Goal: Task Accomplishment & Management: Manage account settings

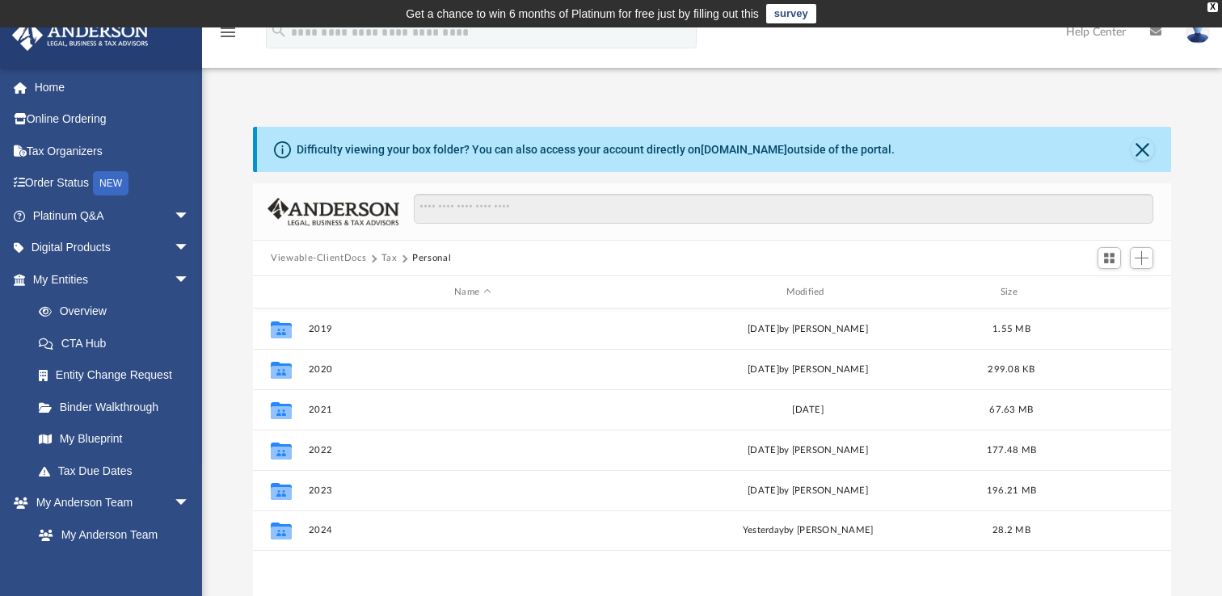
scroll to position [367, 917]
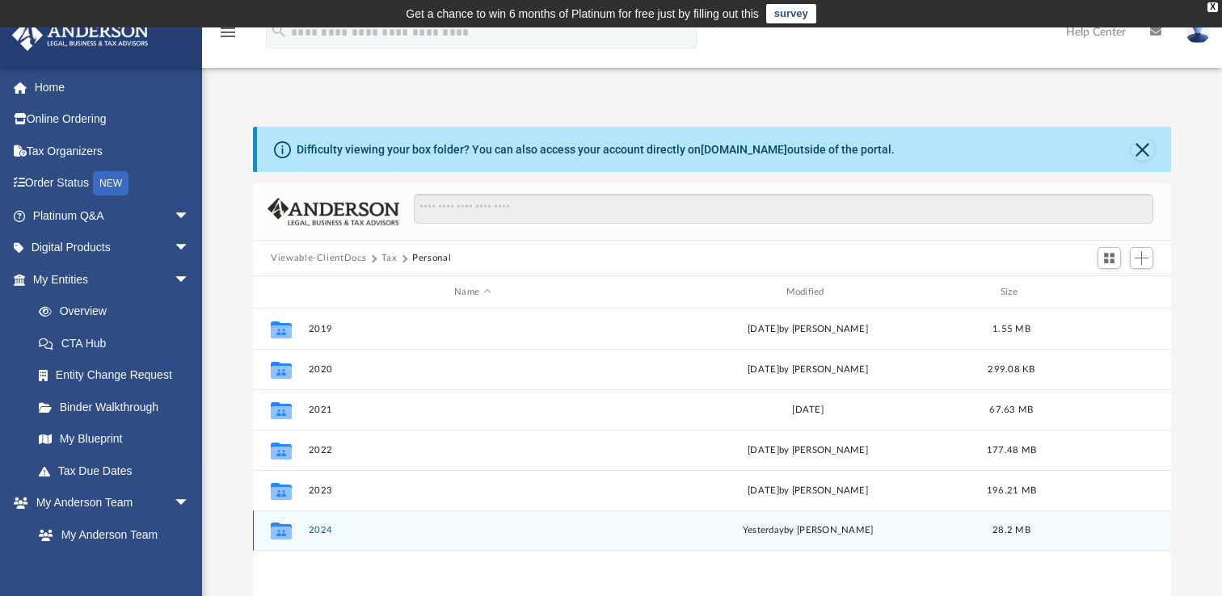
click at [314, 523] on div "Collaborated Folder 2024 yesterday by Alex Price 28.2 MB" at bounding box center [712, 531] width 918 height 40
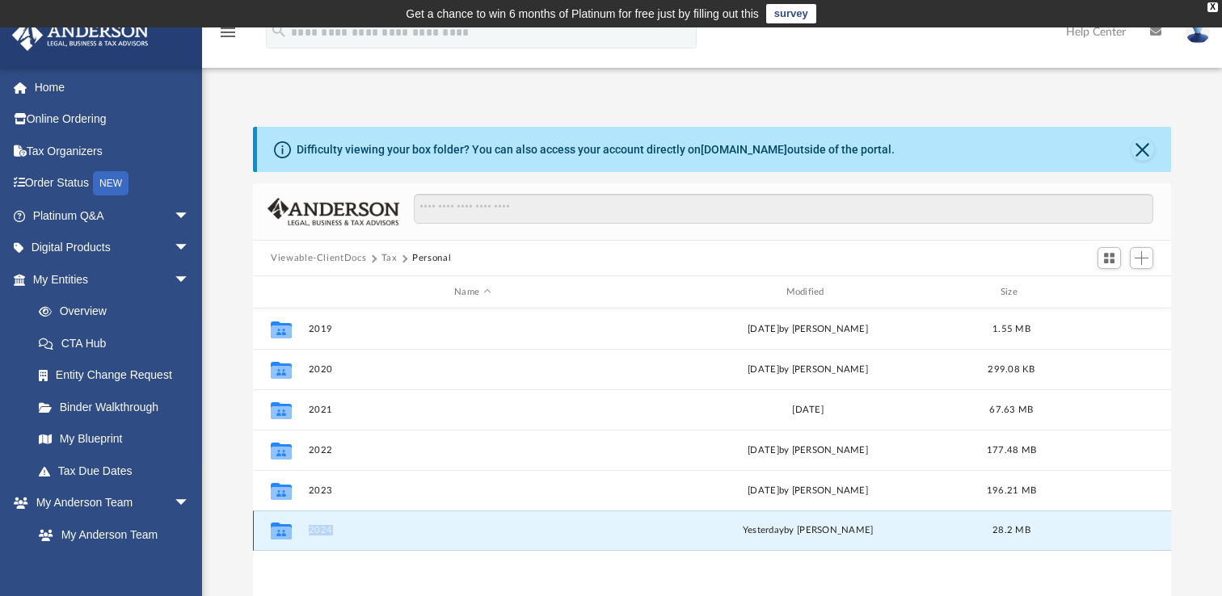
click at [314, 523] on div "Collaborated Folder 2024 yesterday by Alex Price 28.2 MB" at bounding box center [712, 531] width 918 height 40
click at [283, 533] on icon "grid" at bounding box center [281, 531] width 21 height 17
click at [318, 534] on button "2024" at bounding box center [473, 530] width 328 height 11
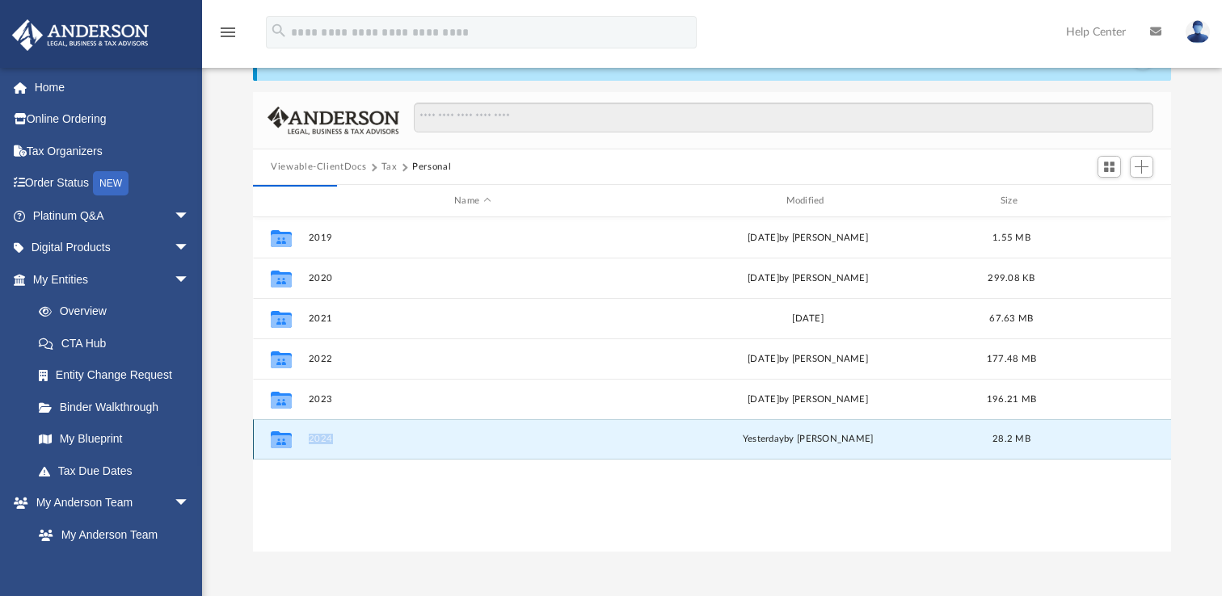
scroll to position [130, 0]
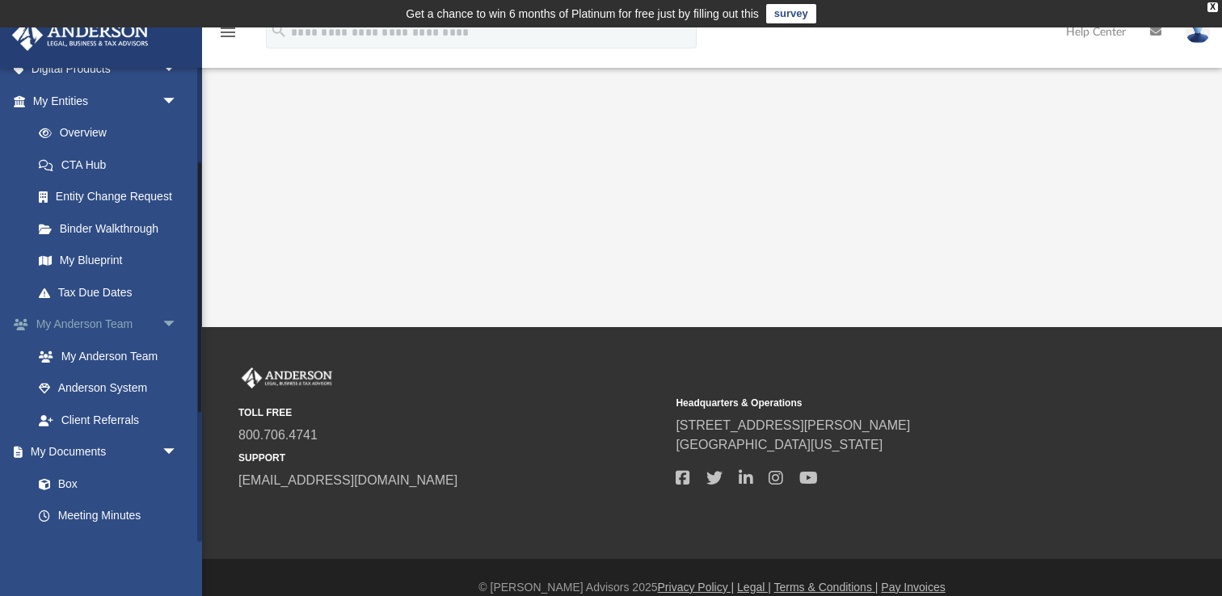
scroll to position [183, 0]
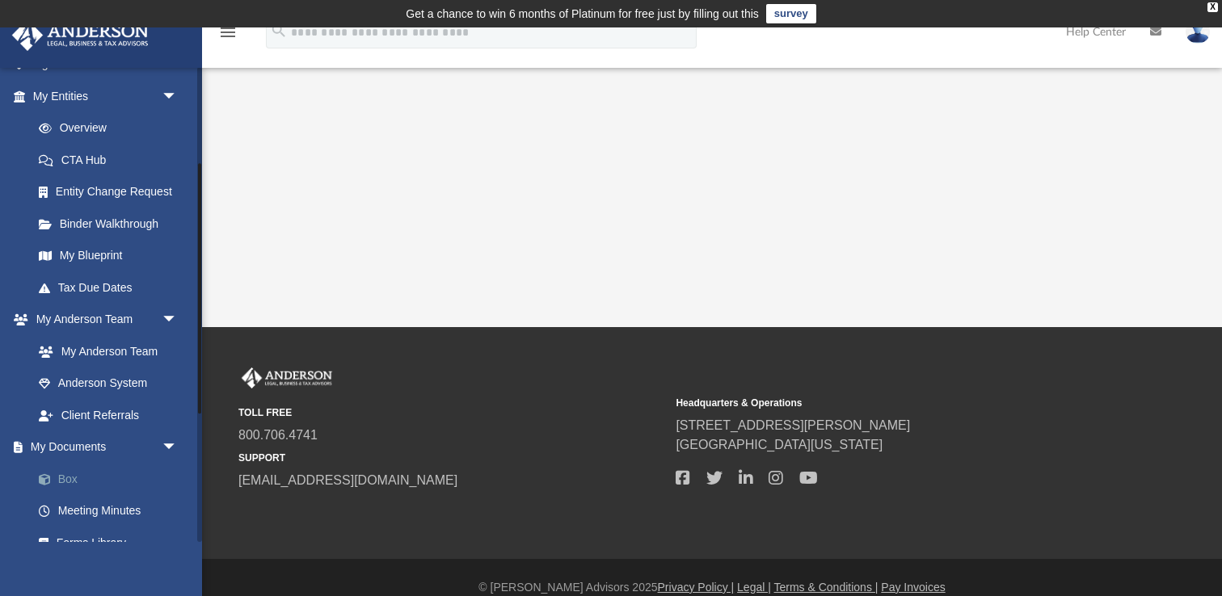
click at [69, 473] on link "Box" at bounding box center [112, 479] width 179 height 32
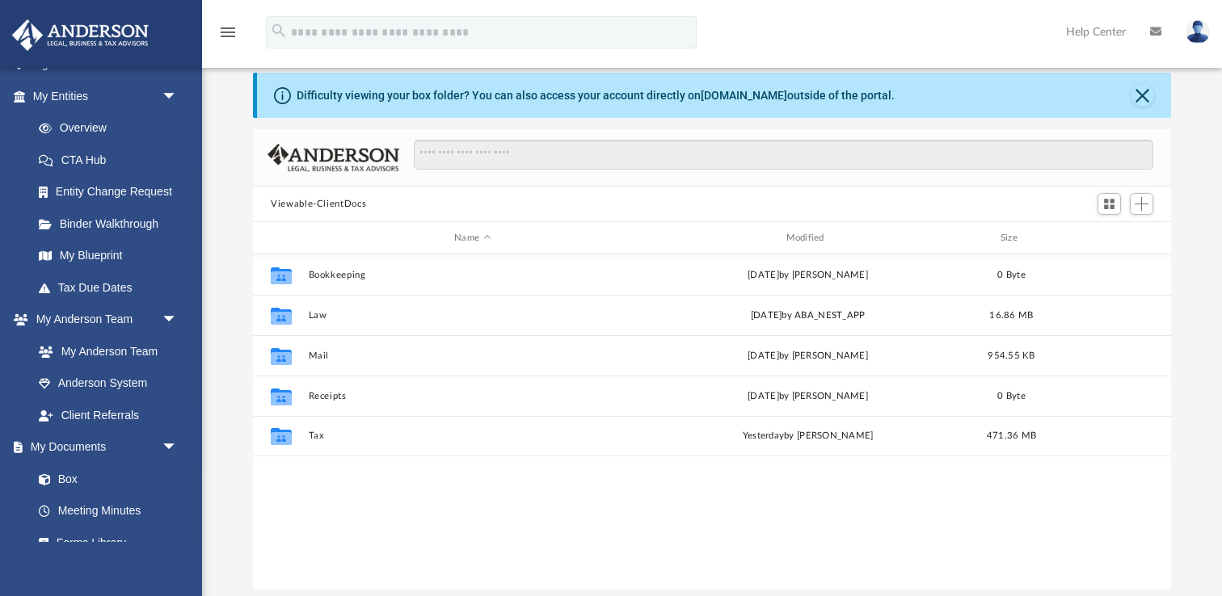
scroll to position [66, 0]
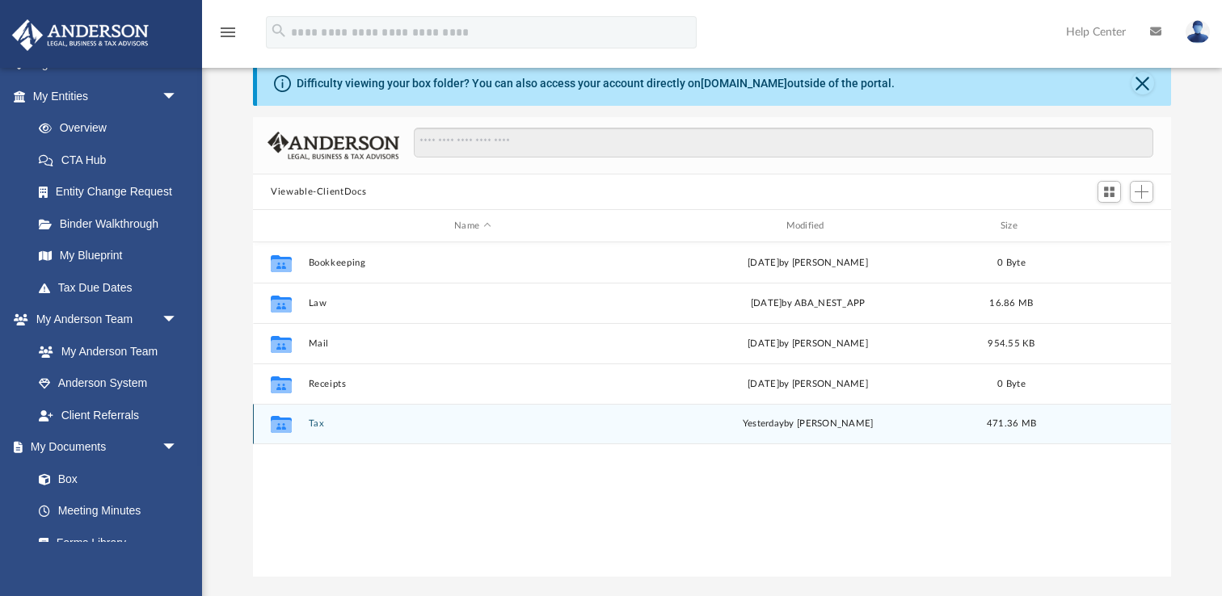
click at [310, 427] on button "Tax" at bounding box center [473, 424] width 328 height 11
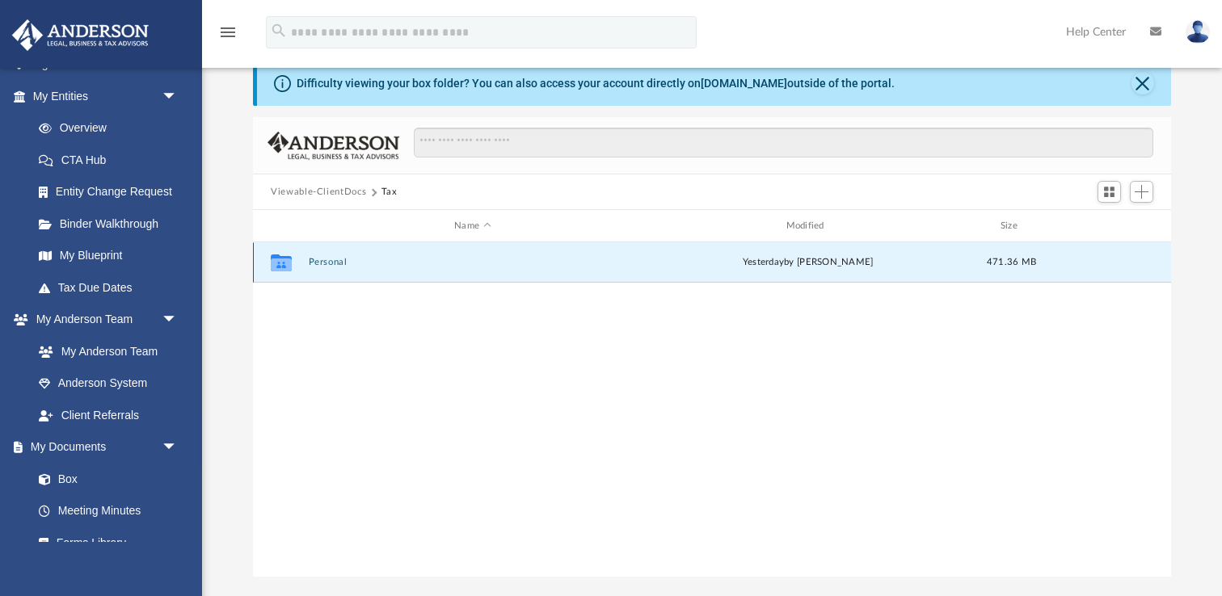
click at [329, 260] on button "Personal" at bounding box center [473, 262] width 328 height 11
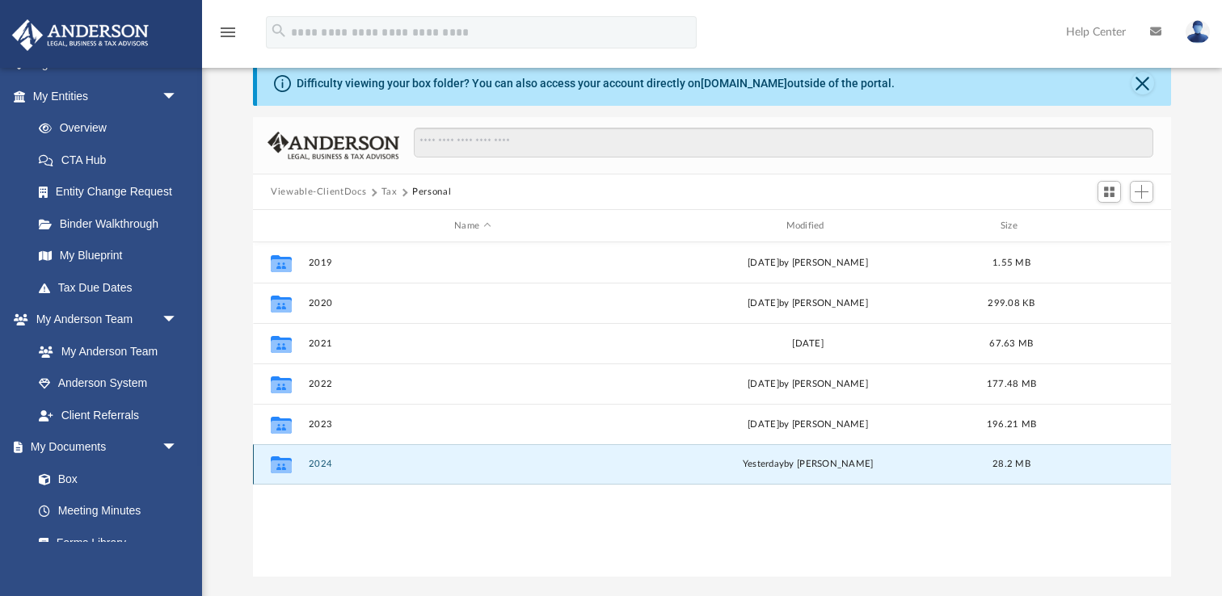
click at [317, 467] on button "2024" at bounding box center [473, 464] width 328 height 11
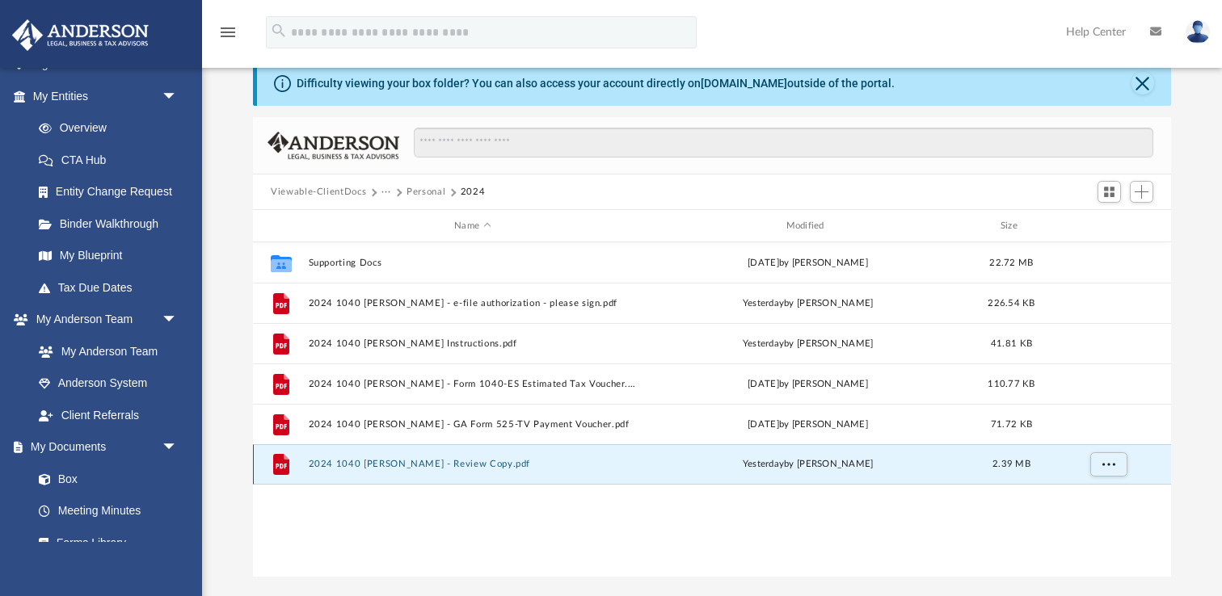
click at [333, 465] on button "2024 1040 [PERSON_NAME] - Review Copy.pdf" at bounding box center [473, 464] width 328 height 11
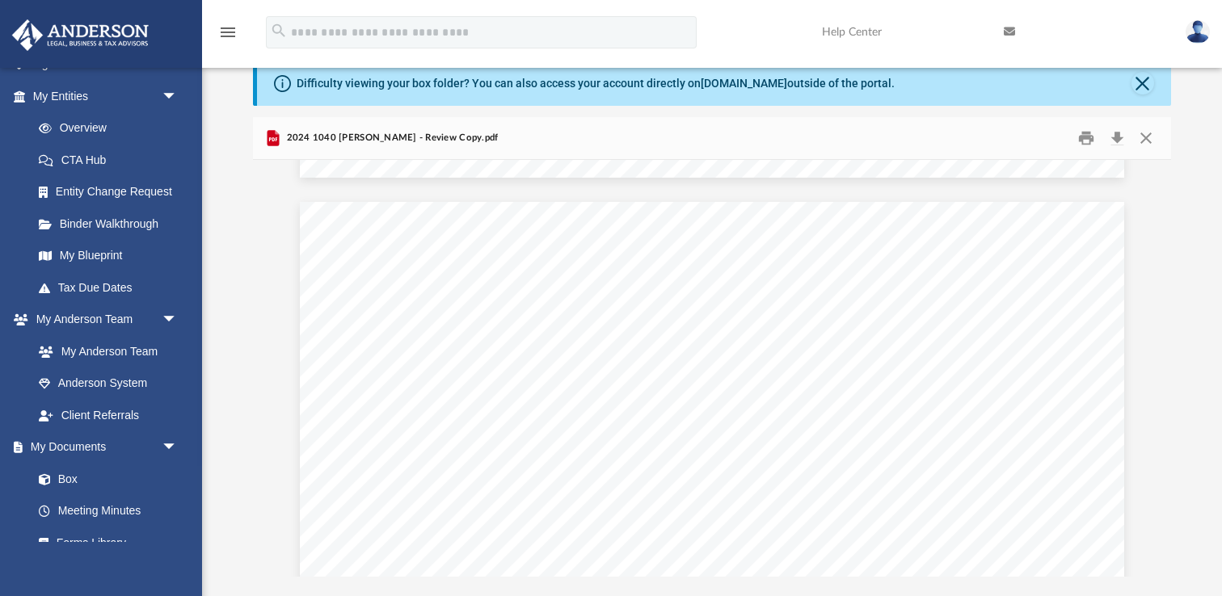
scroll to position [20698, 0]
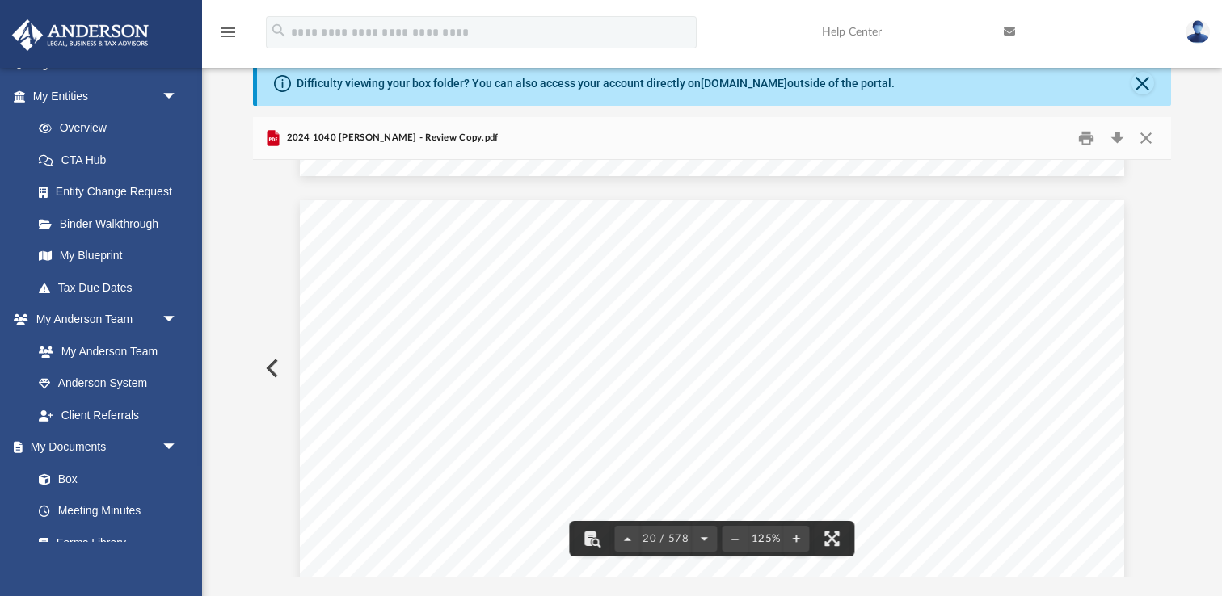
drag, startPoint x: 646, startPoint y: 424, endPoint x: 684, endPoint y: 425, distance: 38.0
click at [676, 425] on span "Voucher no. 3 by [DATE] ....... $23,484" at bounding box center [560, 425] width 230 height 14
drag, startPoint x: 645, startPoint y: 450, endPoint x: 676, endPoint y: 452, distance: 31.6
click at [667, 452] on span "Voucher no. 4 by [DATE] ....... $7,828" at bounding box center [556, 454] width 222 height 14
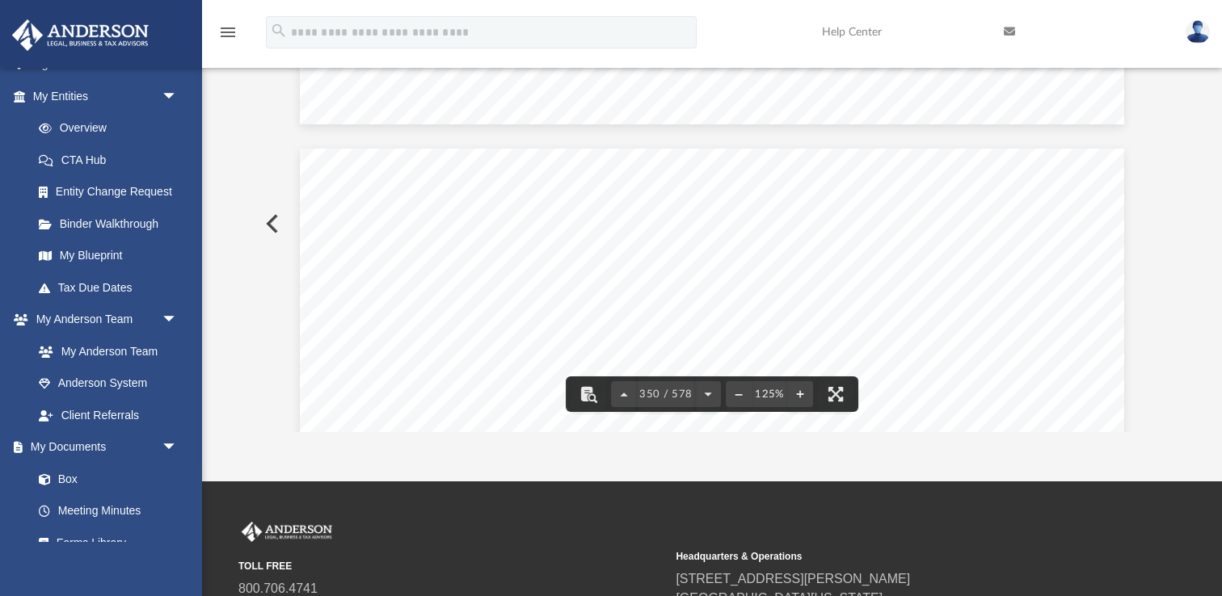
scroll to position [318250, 0]
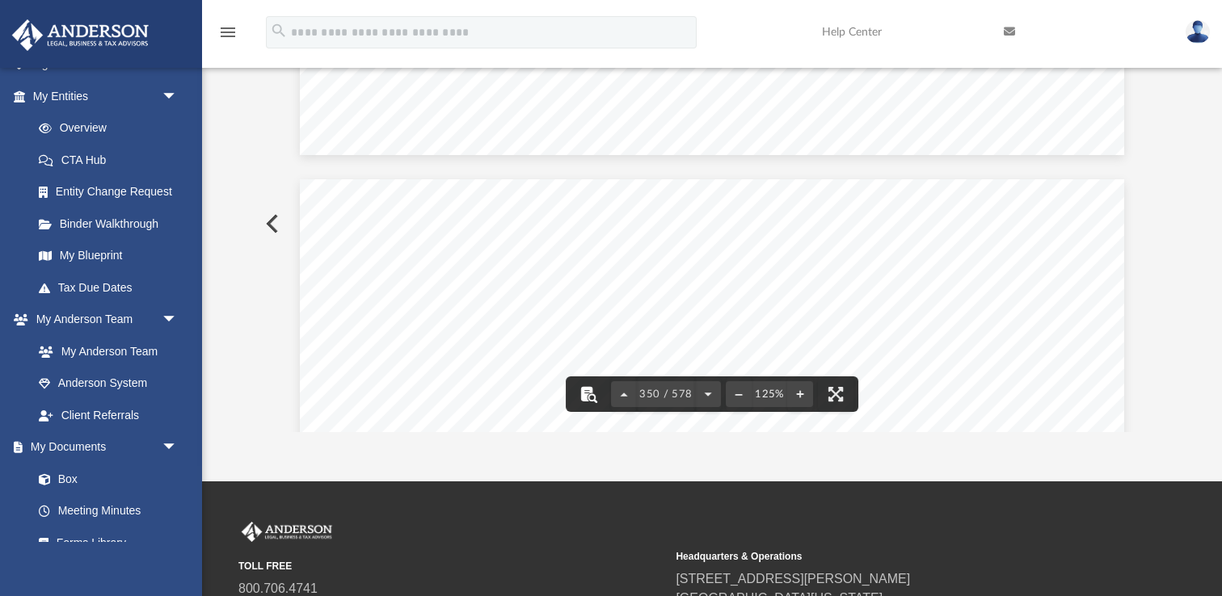
click at [595, 397] on button "File preview" at bounding box center [588, 395] width 36 height 36
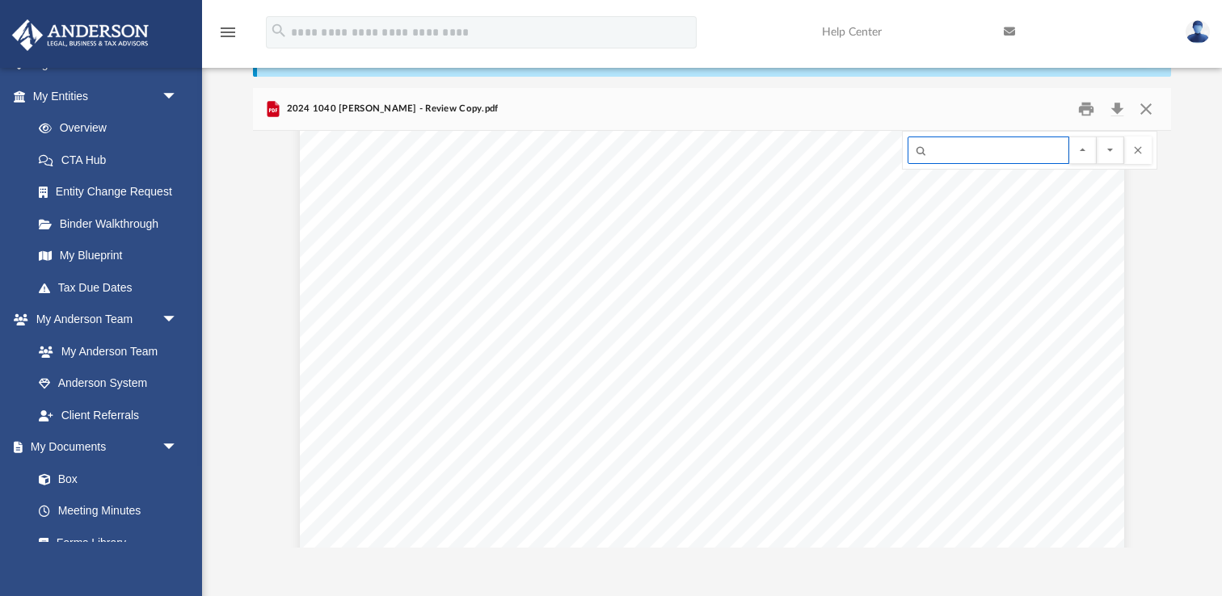
scroll to position [99, 0]
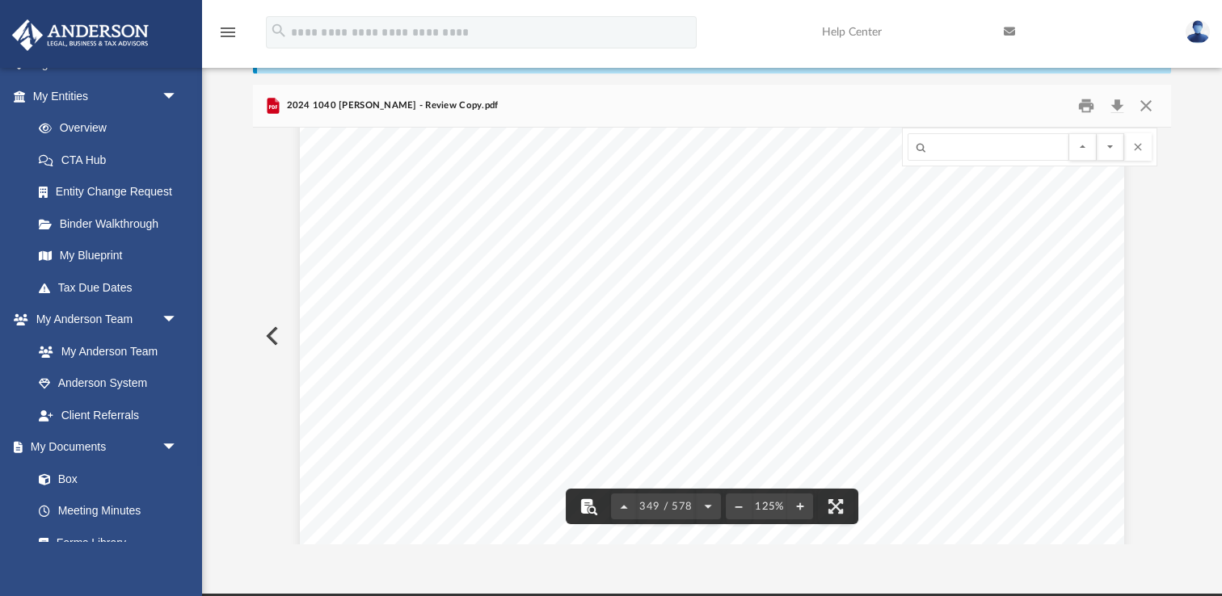
click at [592, 510] on button "File preview" at bounding box center [588, 507] width 36 height 36
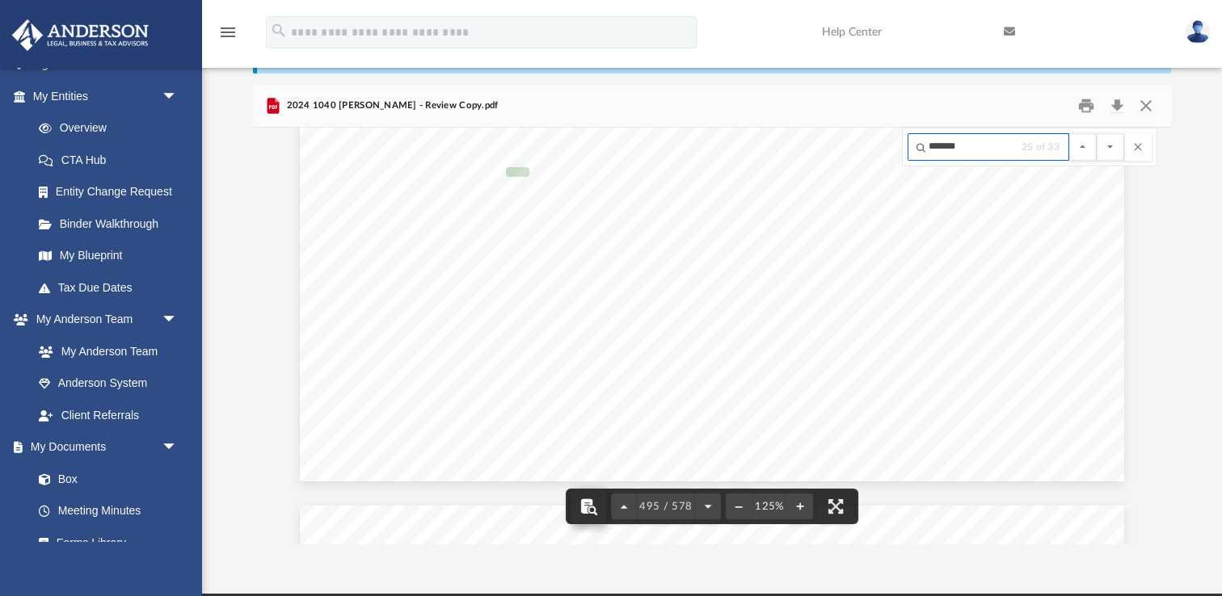
scroll to position [476085, 0]
type input "*******"
click at [1101, 147] on button "File preview" at bounding box center [1109, 146] width 27 height 27
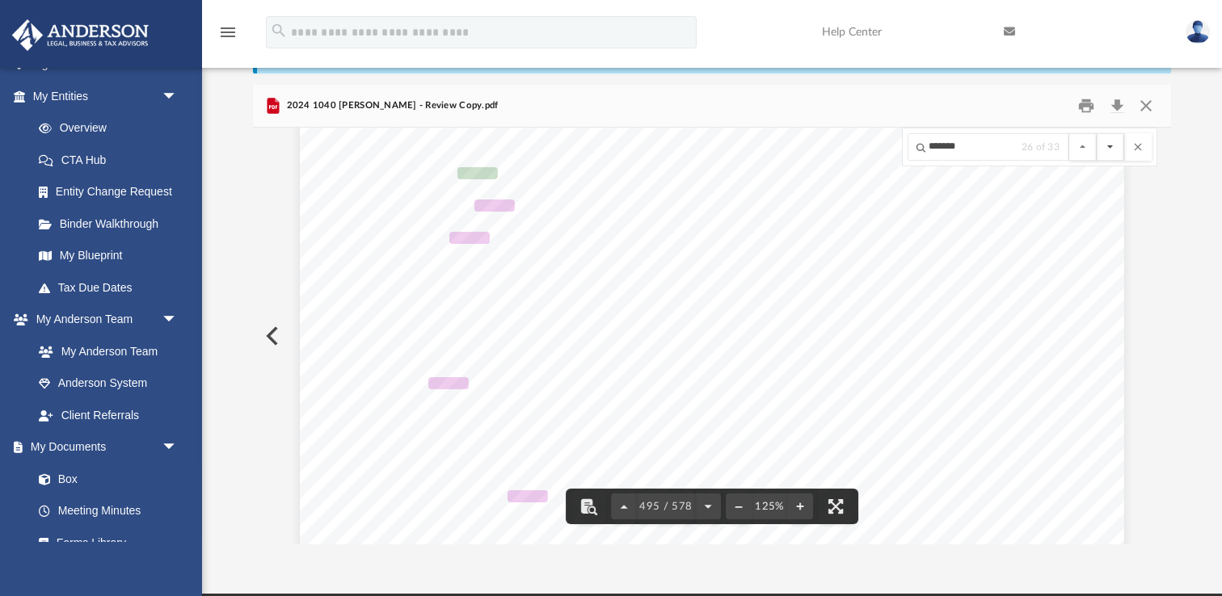
click at [1101, 147] on button "File preview" at bounding box center [1109, 146] width 27 height 27
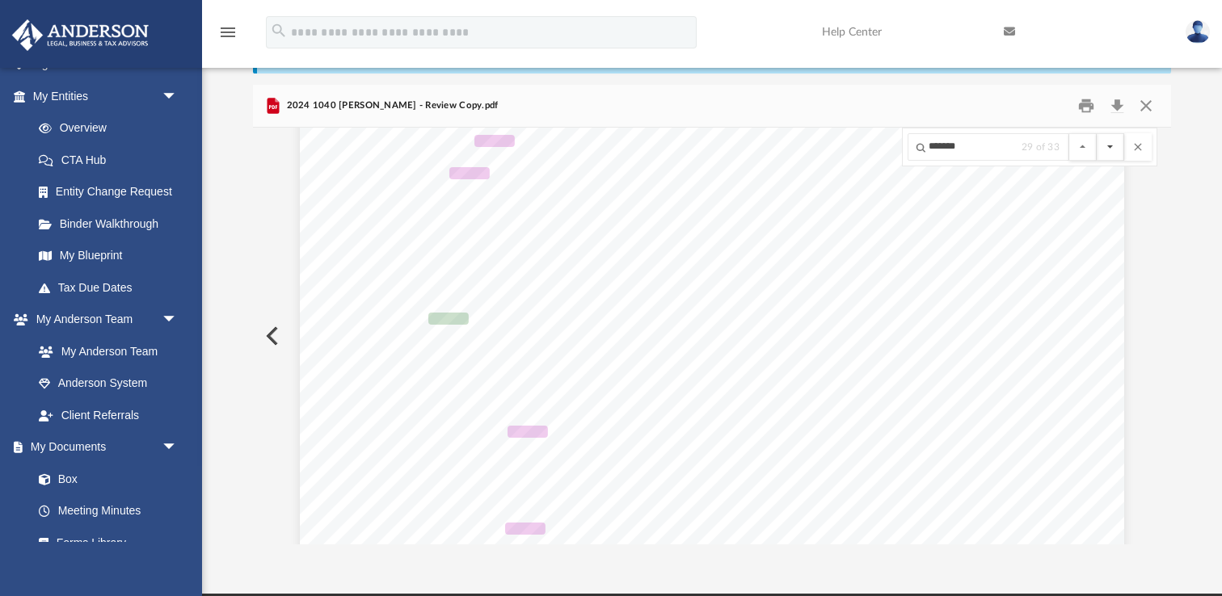
scroll to position [475680, 0]
click at [1101, 147] on button "File preview" at bounding box center [1109, 146] width 27 height 27
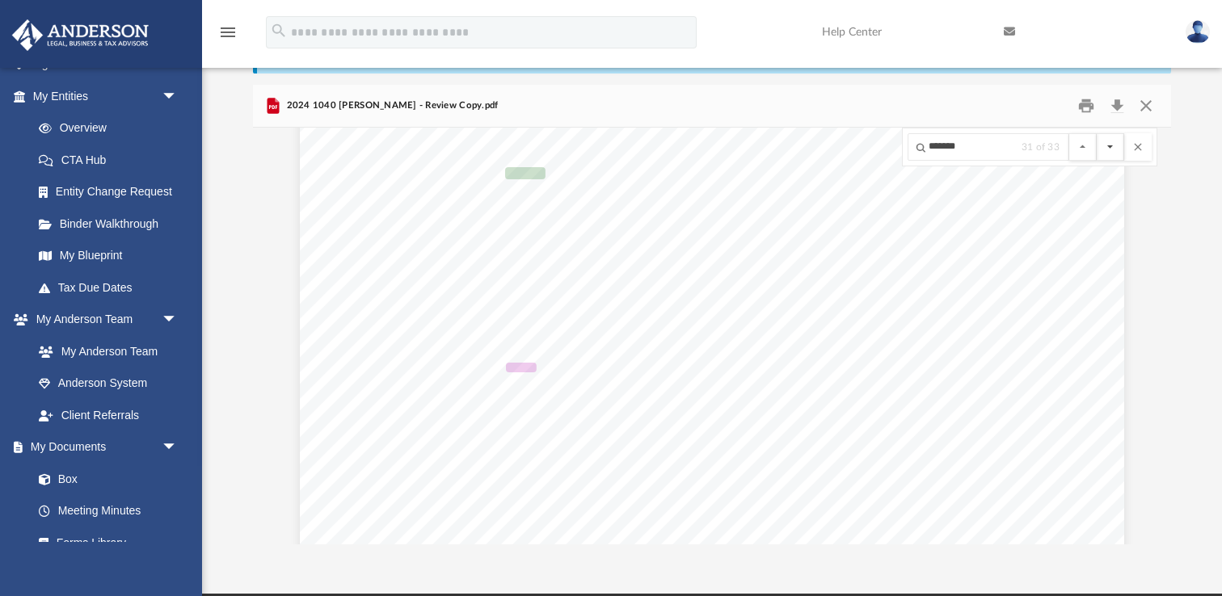
click at [1101, 147] on button "File preview" at bounding box center [1109, 146] width 27 height 27
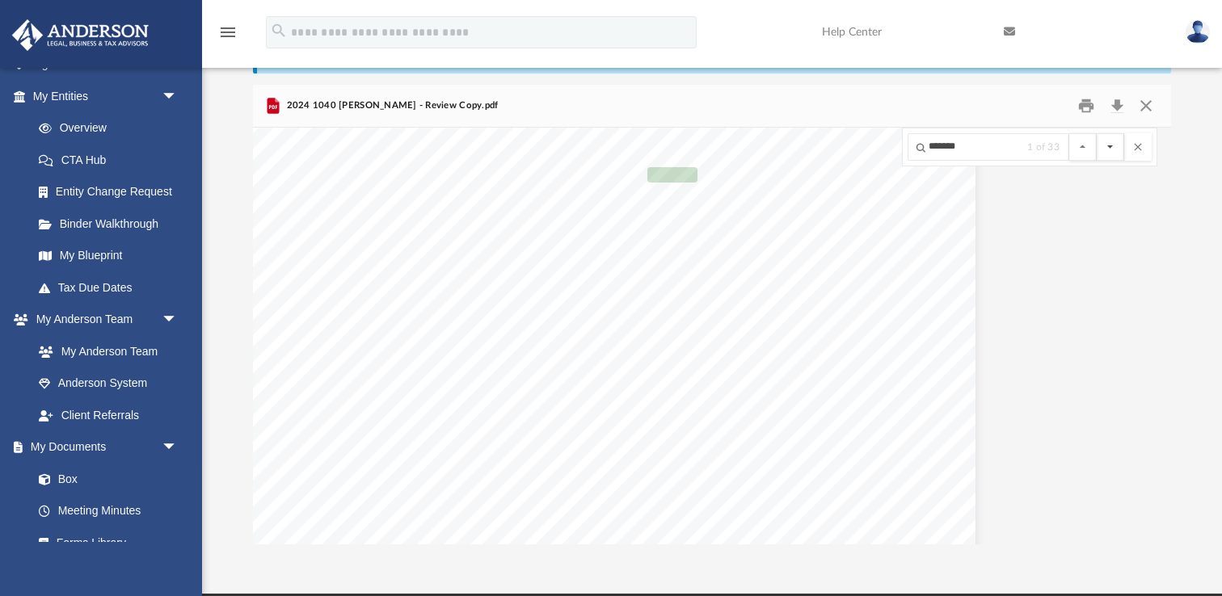
click at [1101, 147] on button "File preview" at bounding box center [1109, 146] width 27 height 27
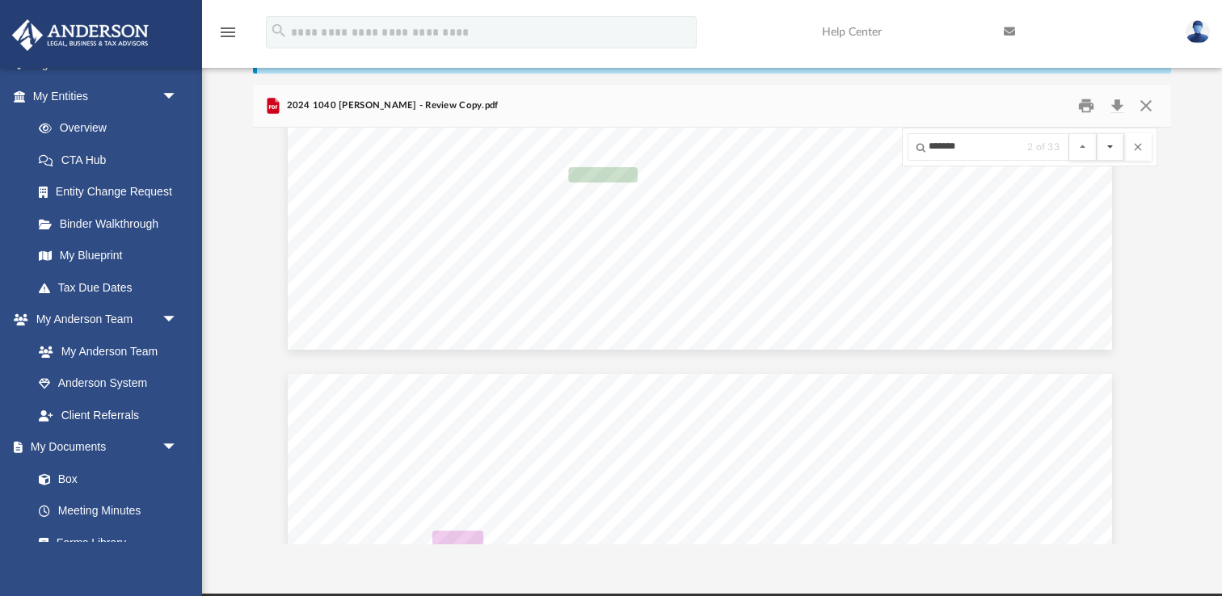
click at [1101, 147] on button "File preview" at bounding box center [1109, 146] width 27 height 27
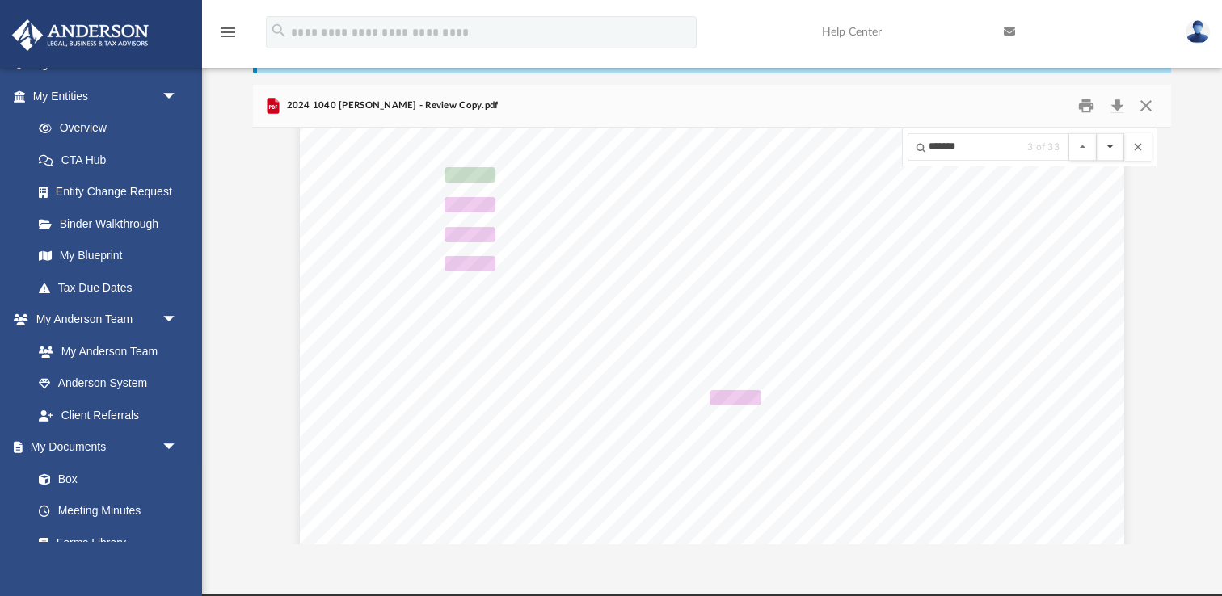
click at [1101, 147] on button "File preview" at bounding box center [1109, 146] width 27 height 27
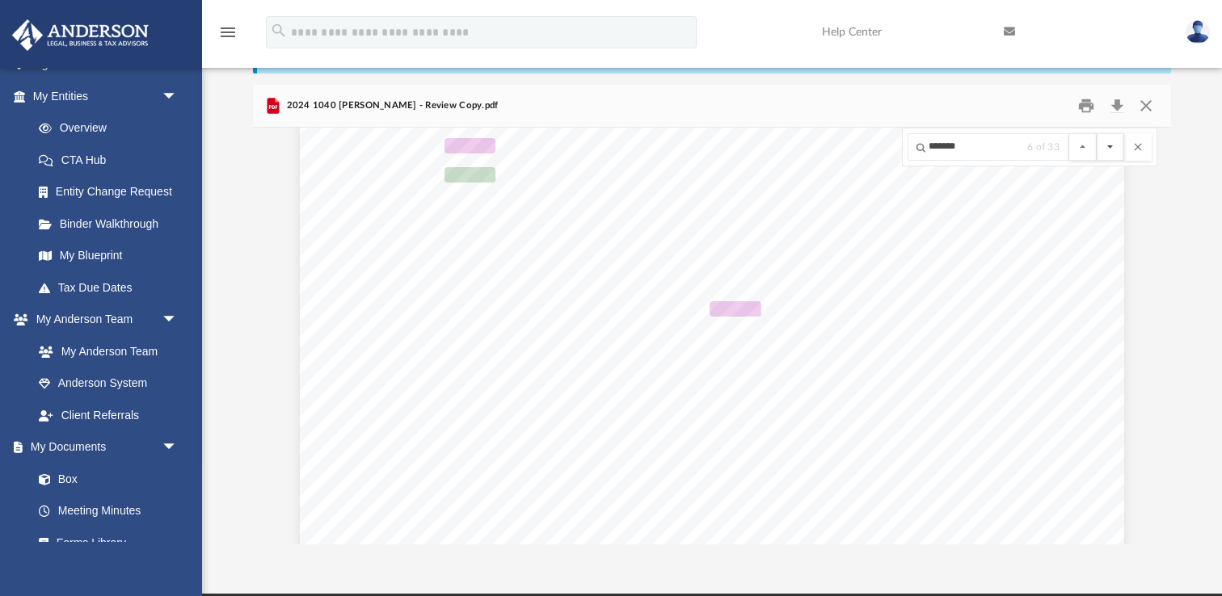
scroll to position [21078, 107]
click at [1101, 147] on button "File preview" at bounding box center [1109, 146] width 27 height 27
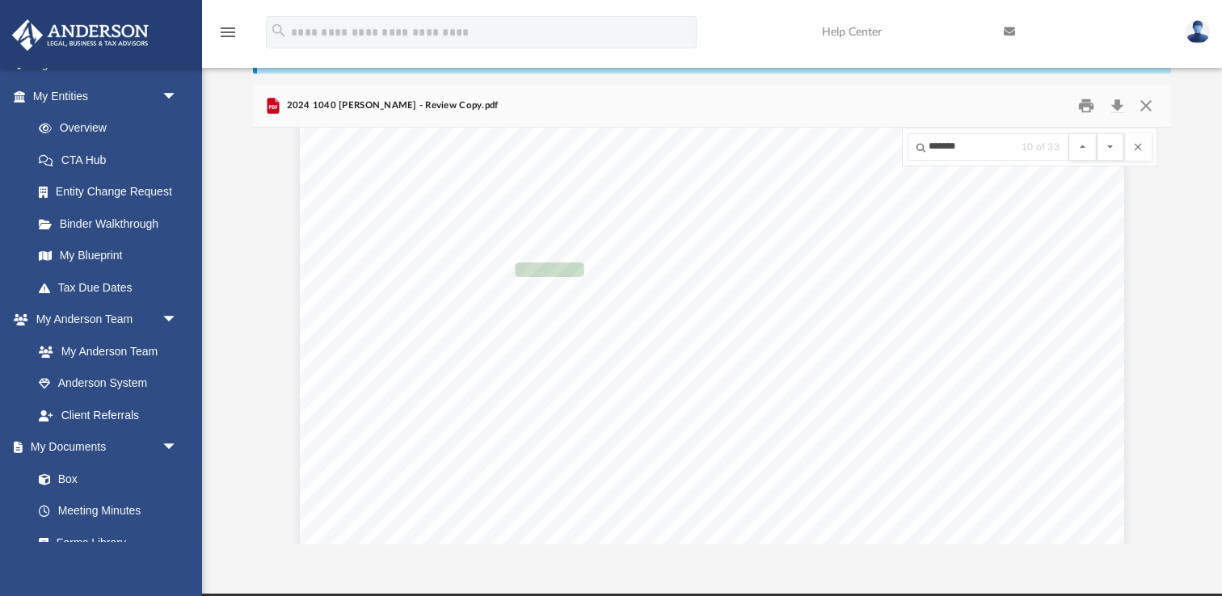
scroll to position [25719, 0]
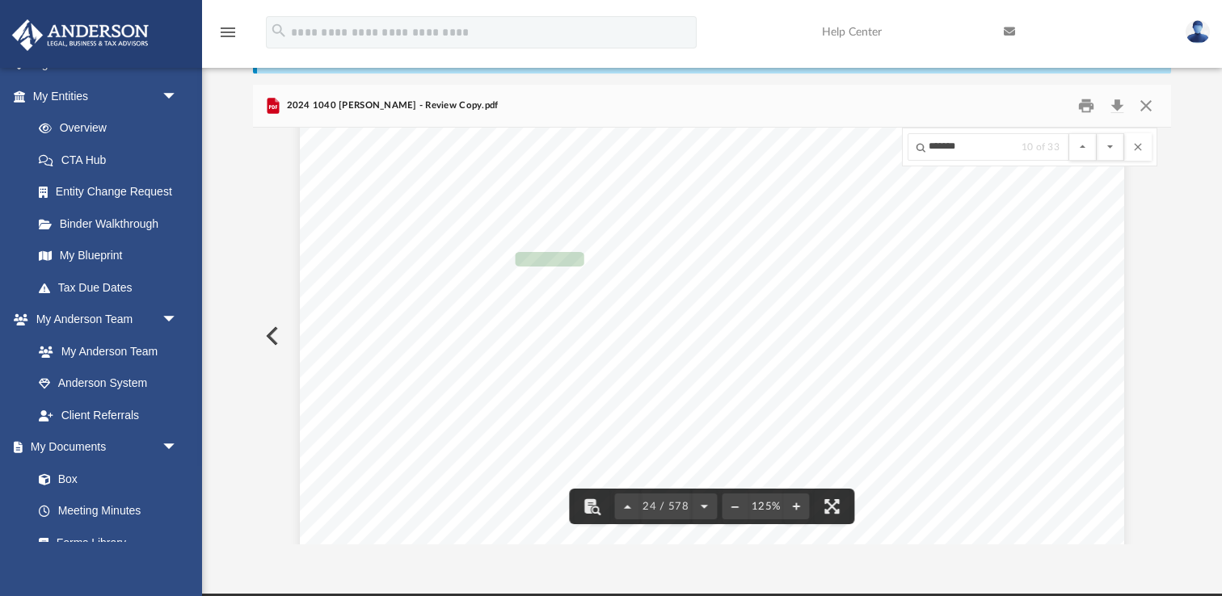
drag, startPoint x: 780, startPoint y: 381, endPoint x: 431, endPoint y: 383, distance: 349.1
click at [431, 383] on div "REVIEW COPY 400061 [DATE] Prepared for: Prepared by: Filing Instructions [PERSO…" at bounding box center [712, 43] width 824 height 1067
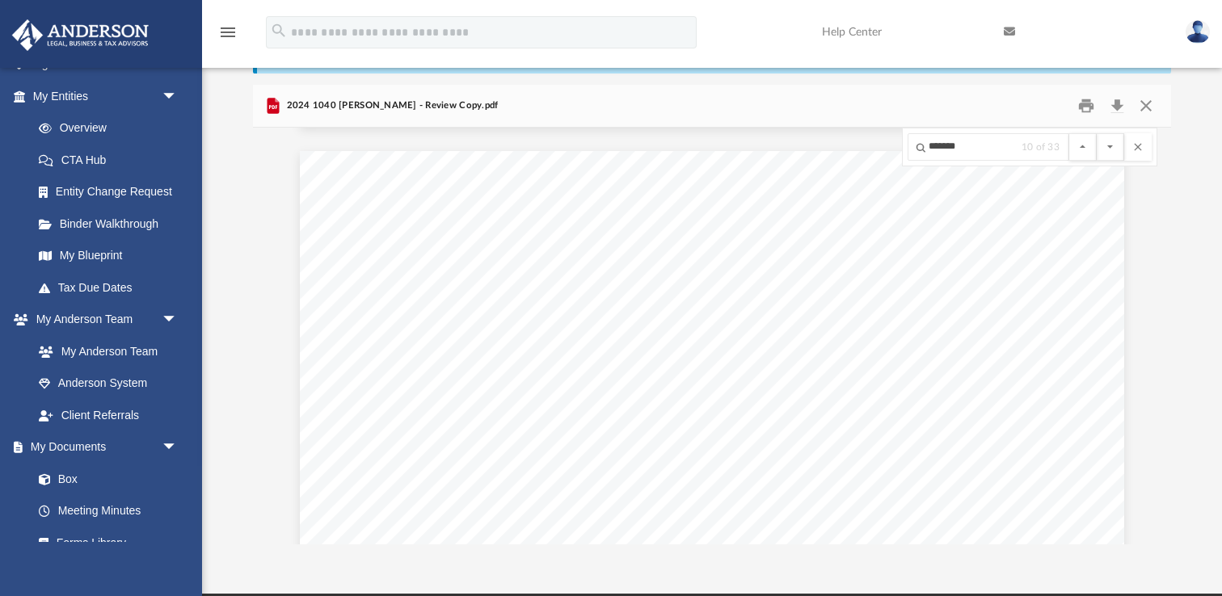
scroll to position [45803, 0]
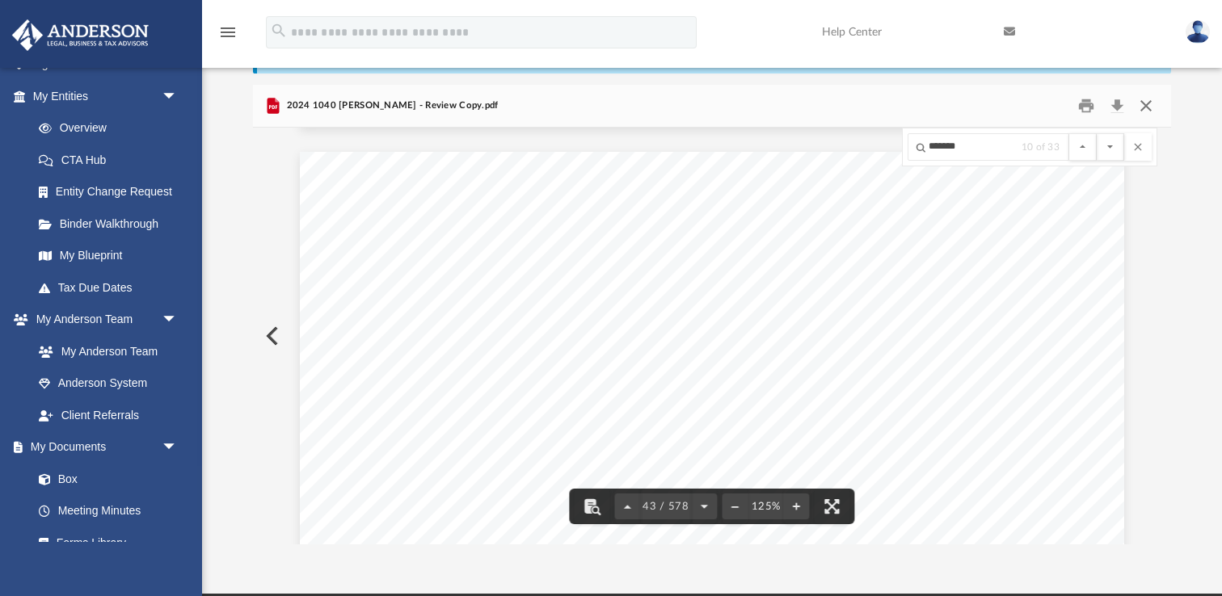
click at [1141, 107] on button "Close" at bounding box center [1145, 106] width 29 height 25
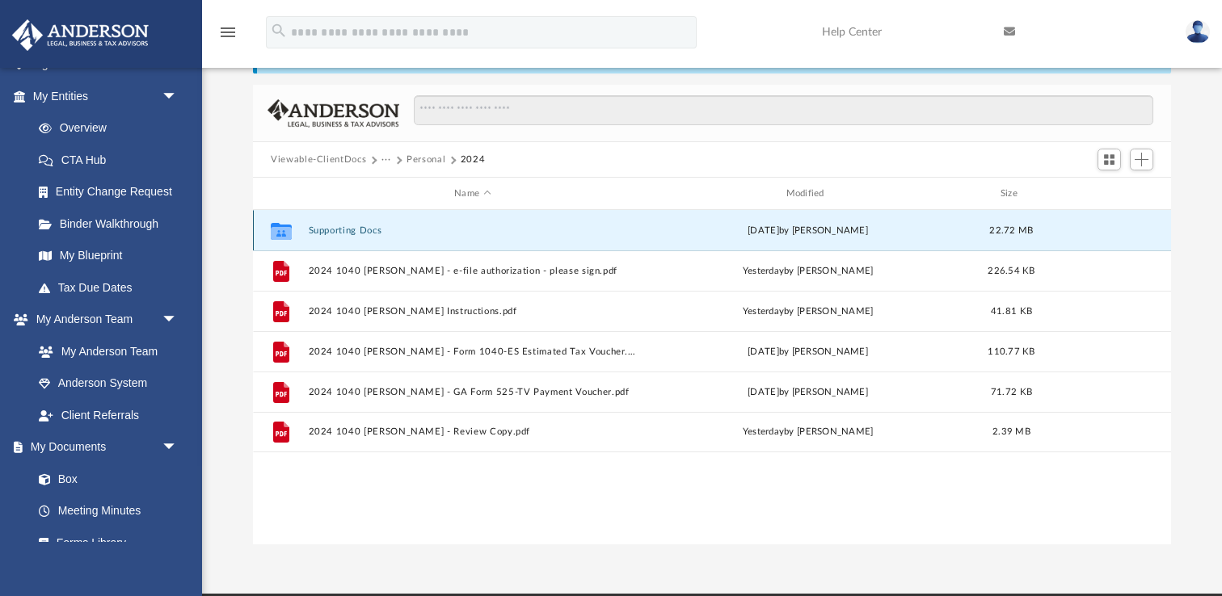
click at [363, 226] on button "Supporting Docs" at bounding box center [473, 230] width 328 height 11
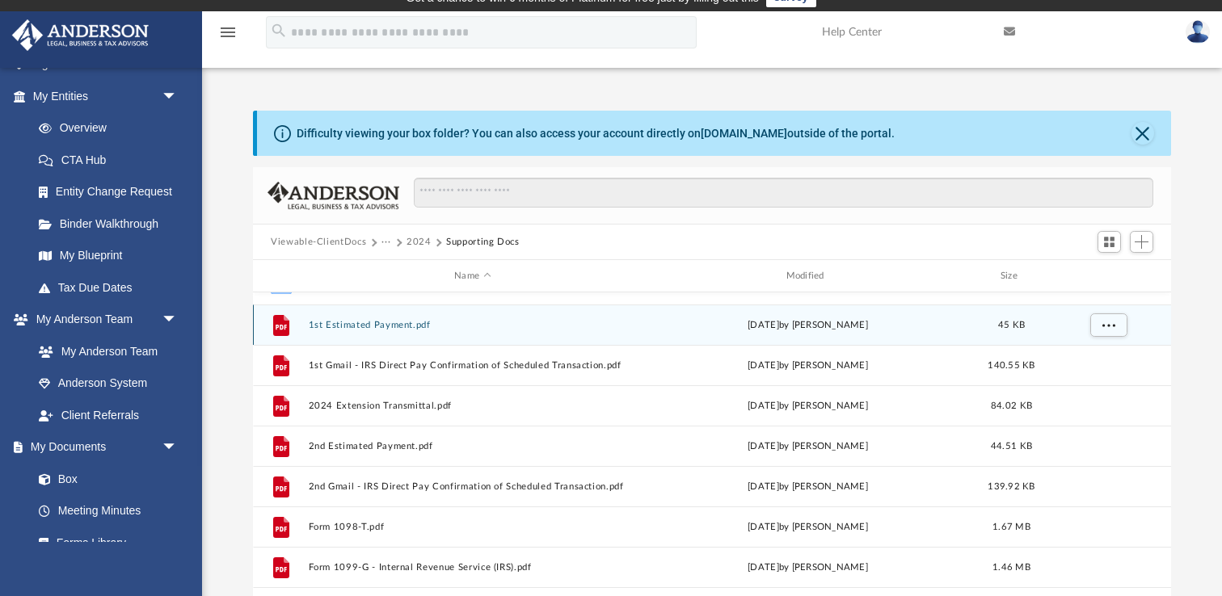
scroll to position [0, 0]
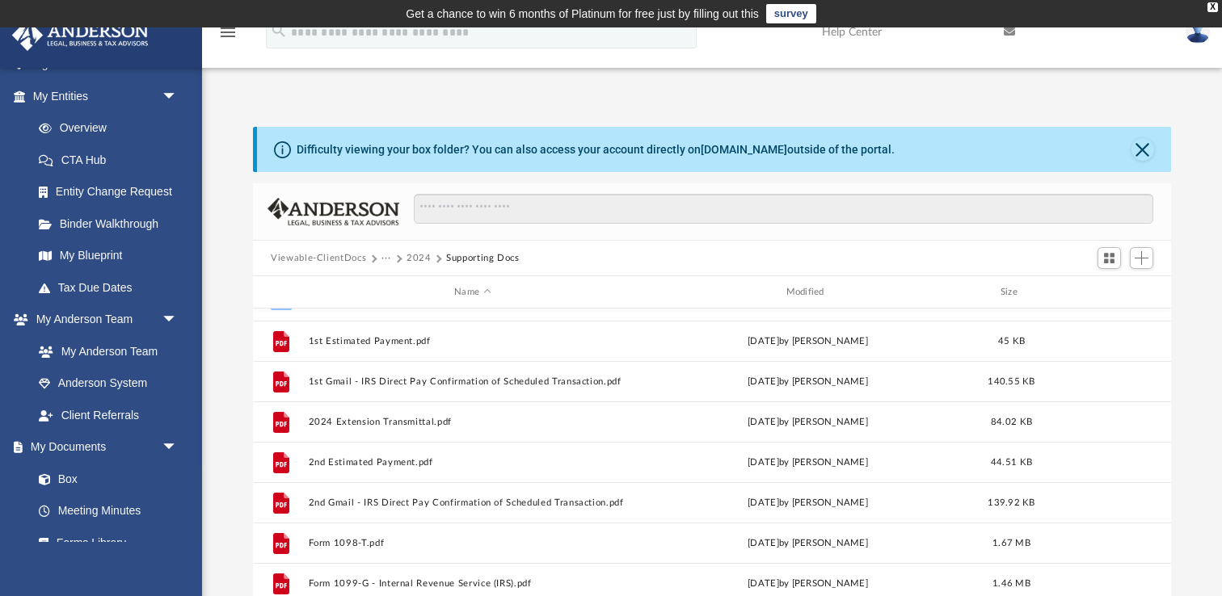
click at [410, 263] on button "2024" at bounding box center [418, 258] width 25 height 15
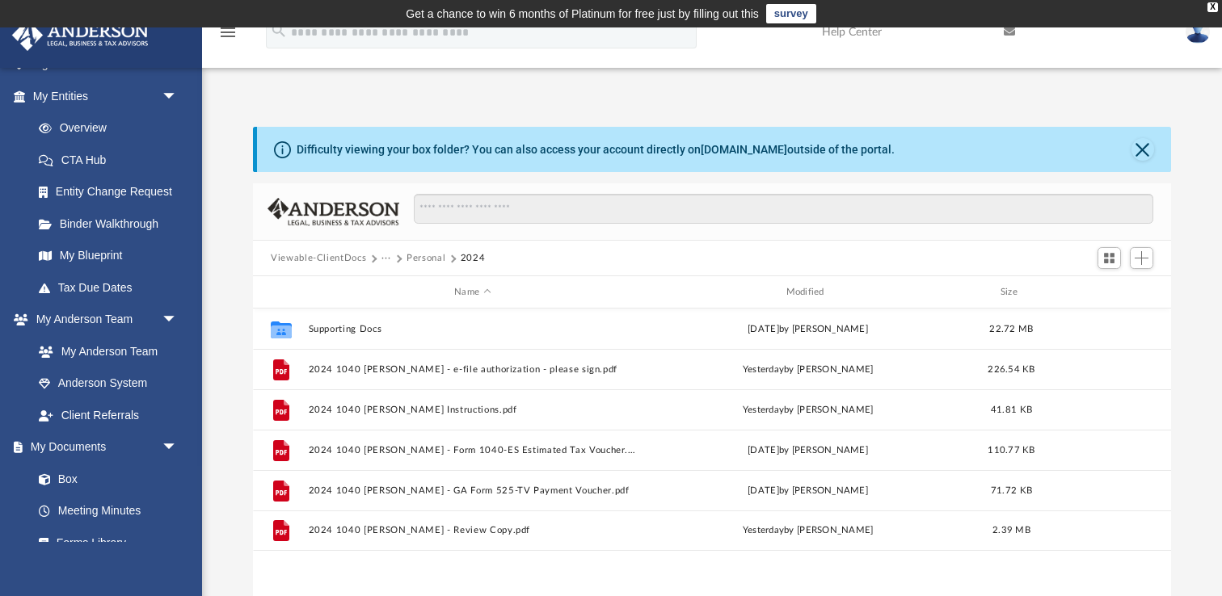
click at [410, 263] on button "Personal" at bounding box center [425, 258] width 39 height 15
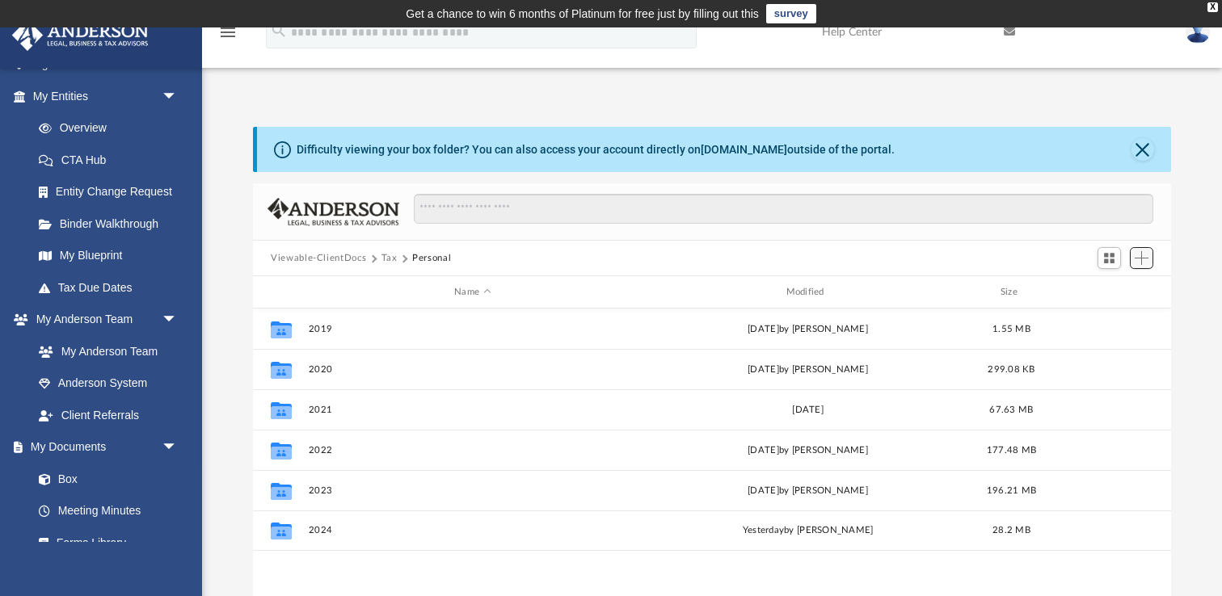
click at [1143, 255] on span "Add" at bounding box center [1141, 258] width 14 height 14
click at [1109, 317] on li "New Folder" at bounding box center [1118, 315] width 52 height 17
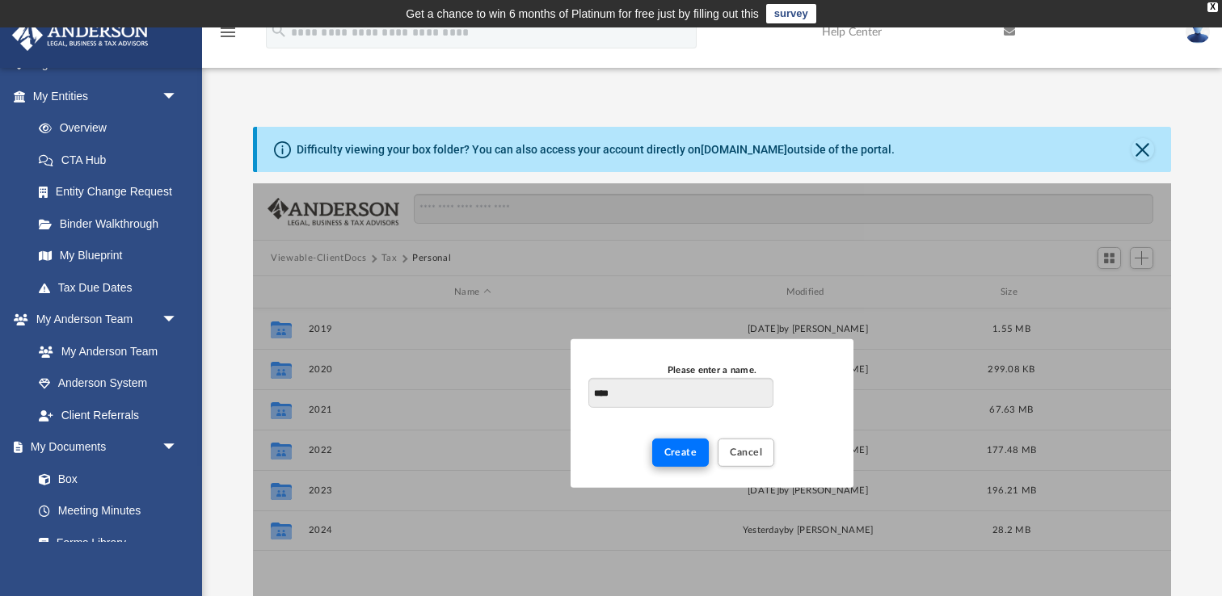
type input "****"
click at [667, 457] on span "Create" at bounding box center [680, 453] width 33 height 10
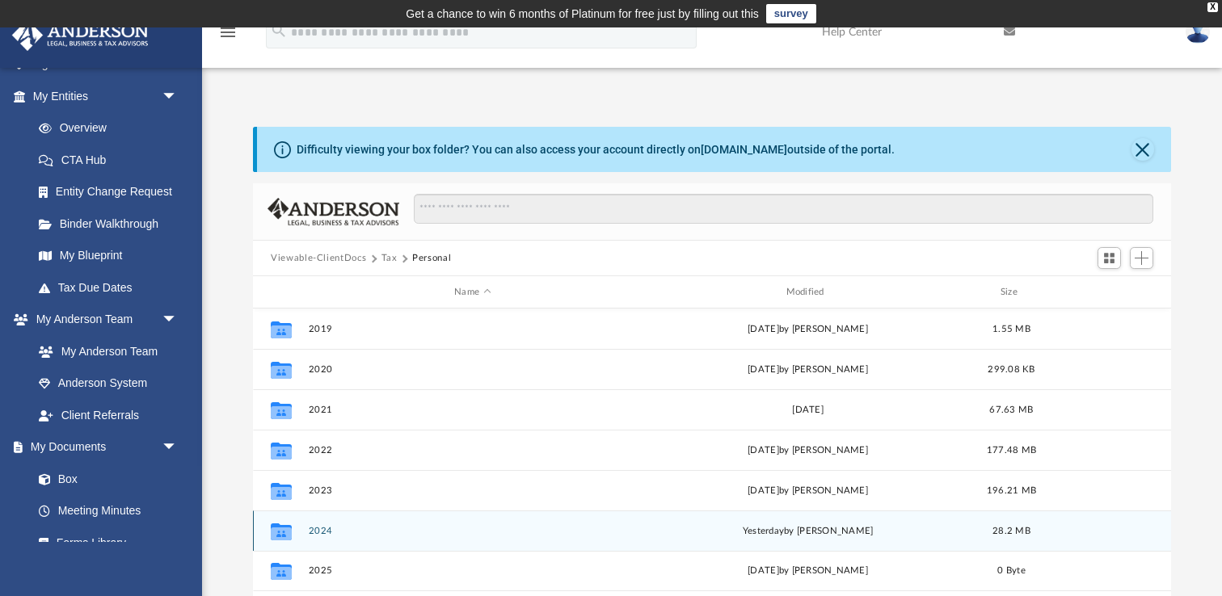
click at [320, 532] on button "2024" at bounding box center [473, 531] width 328 height 11
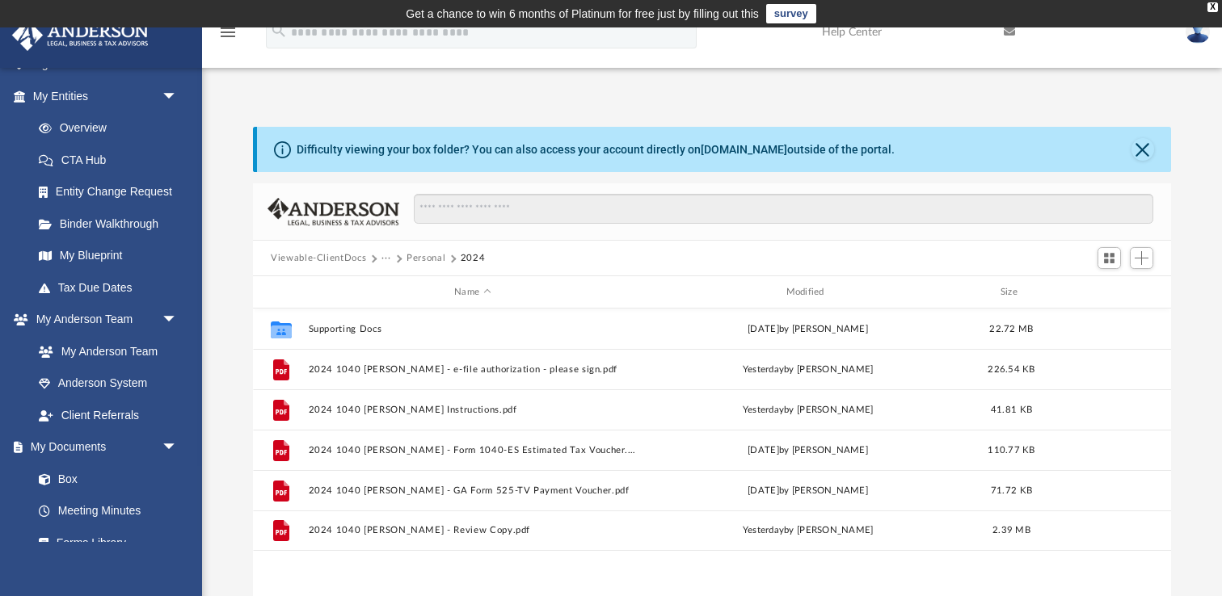
click at [429, 256] on button "Personal" at bounding box center [425, 258] width 39 height 15
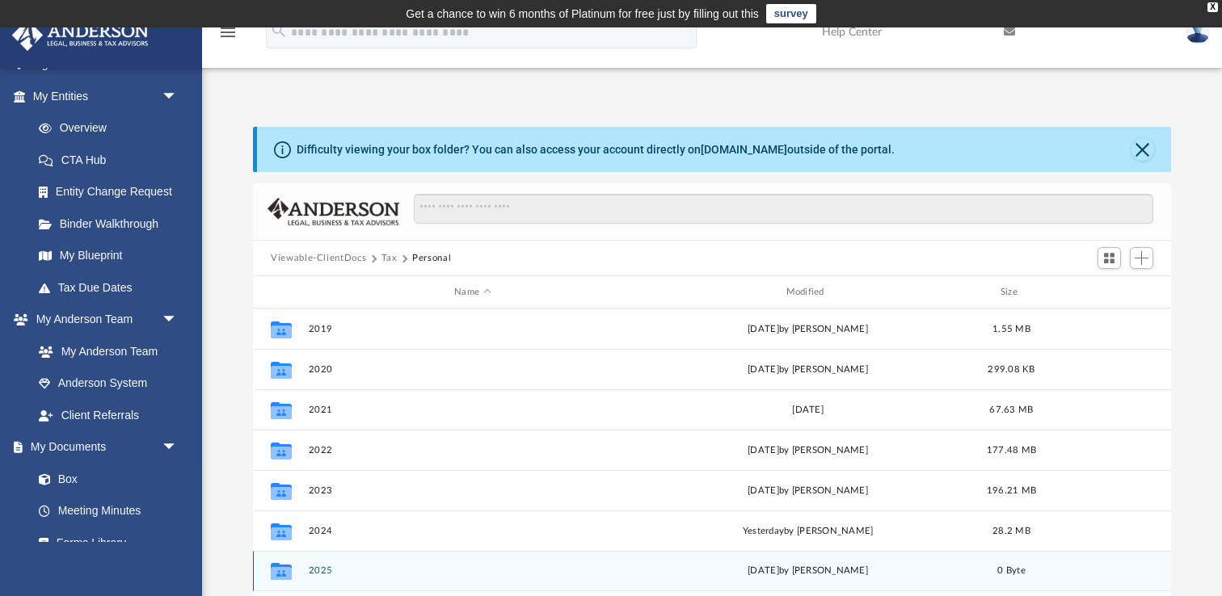
click at [314, 570] on button "2025" at bounding box center [473, 571] width 328 height 11
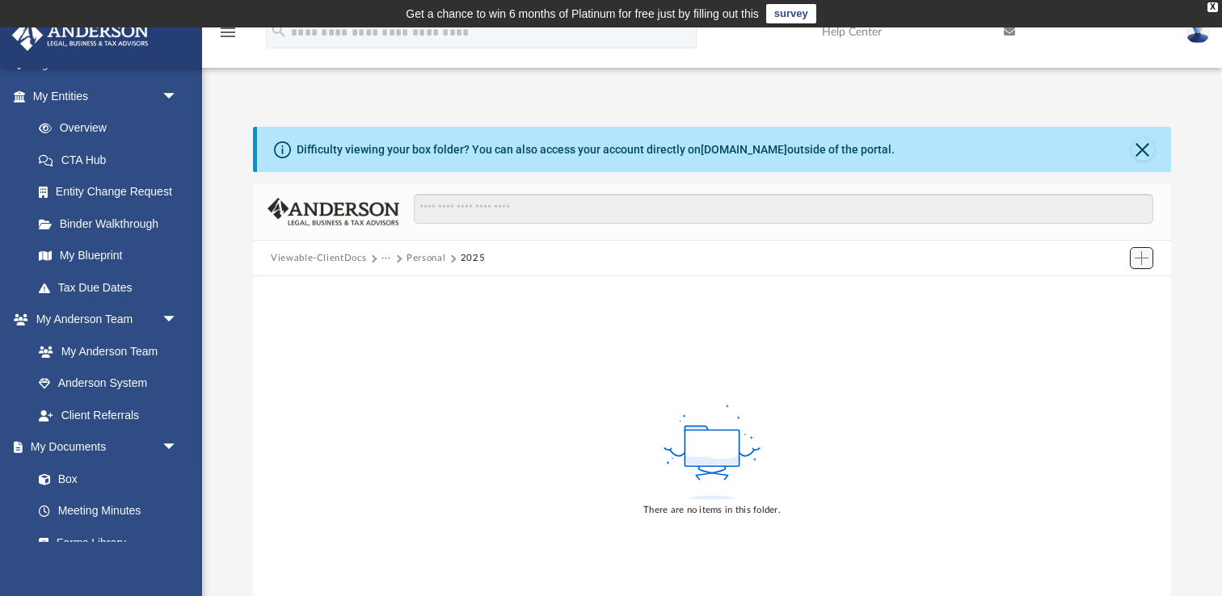
click at [1143, 258] on span "Add" at bounding box center [1141, 258] width 14 height 14
click at [1119, 316] on li "New Folder" at bounding box center [1118, 315] width 52 height 17
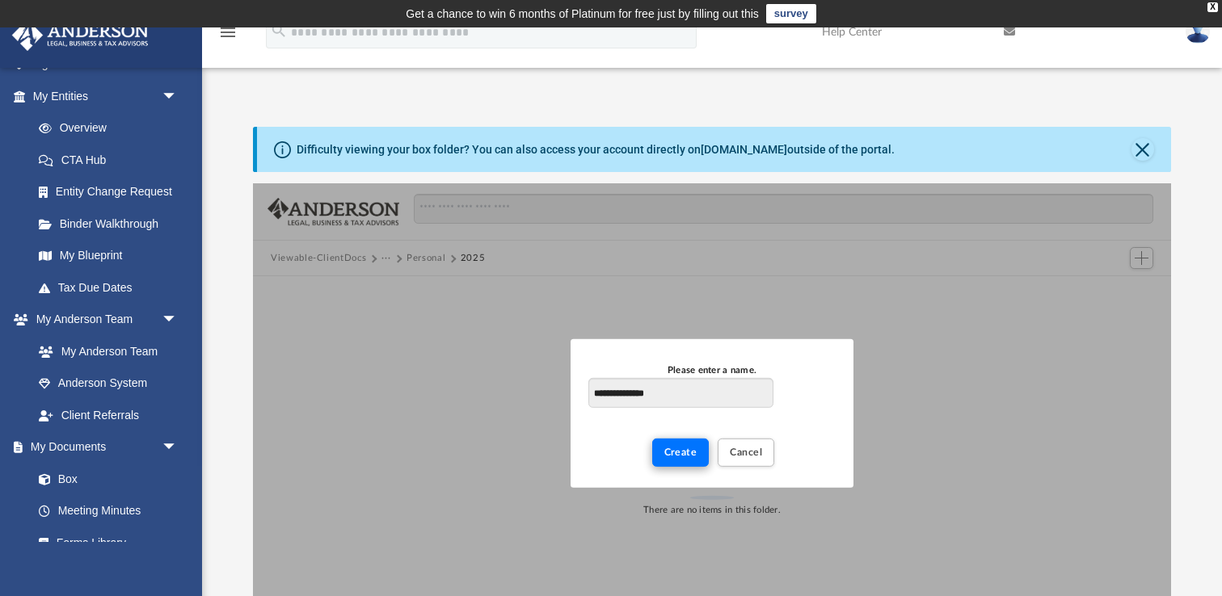
type input "**********"
click at [673, 450] on span "Create" at bounding box center [680, 453] width 33 height 10
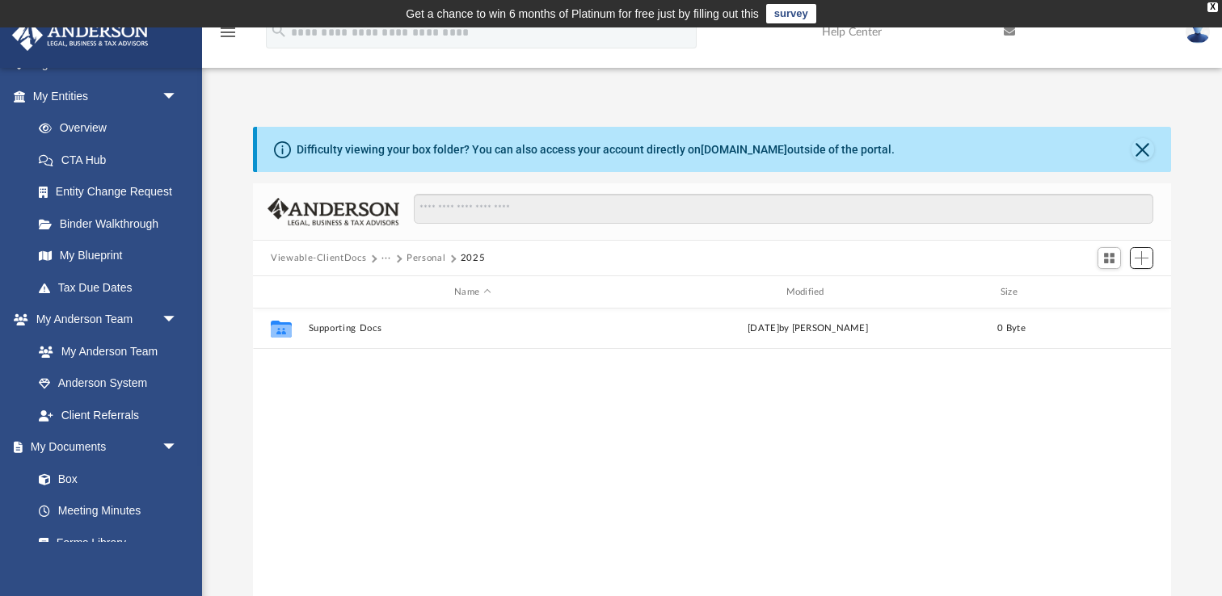
scroll to position [367, 917]
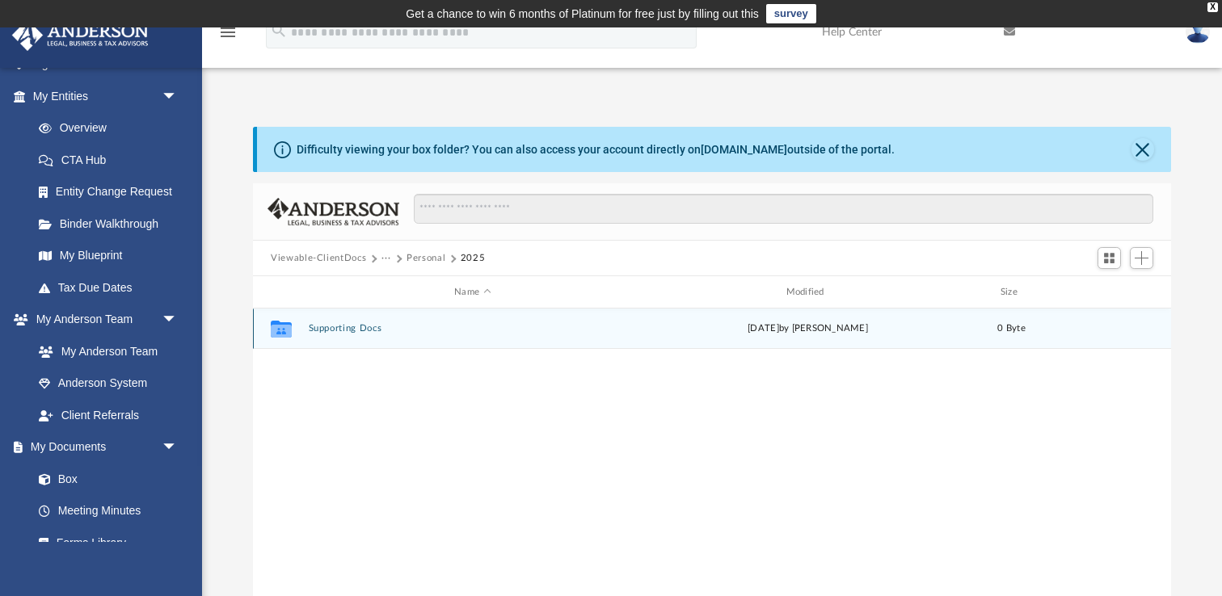
click at [355, 324] on button "Supporting Docs" at bounding box center [473, 328] width 328 height 11
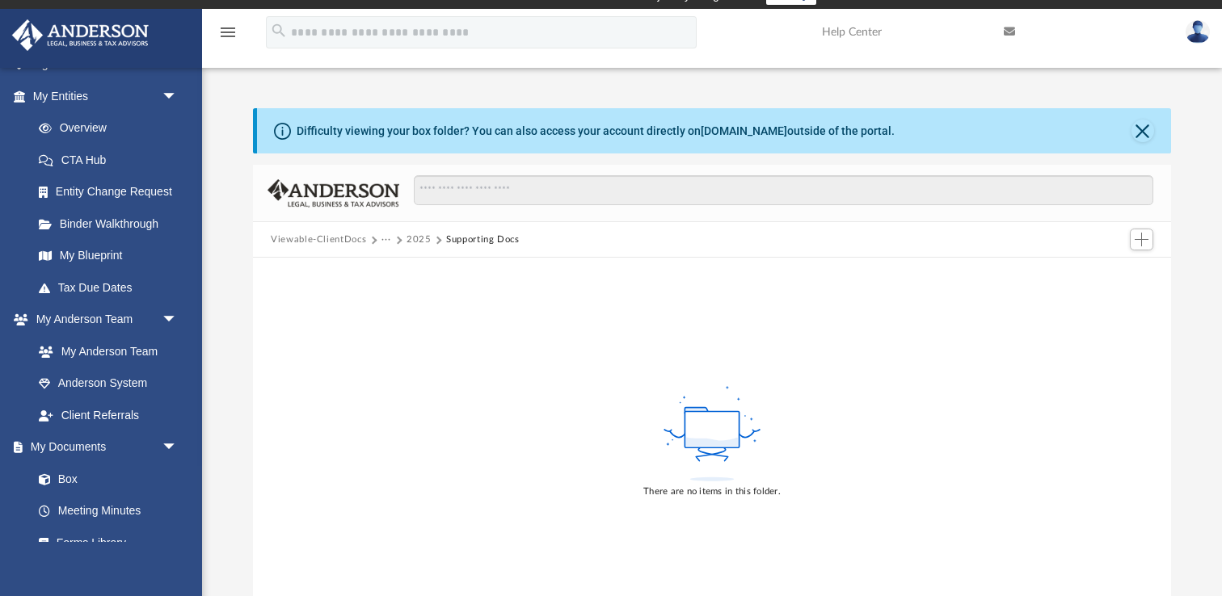
scroll to position [13, 0]
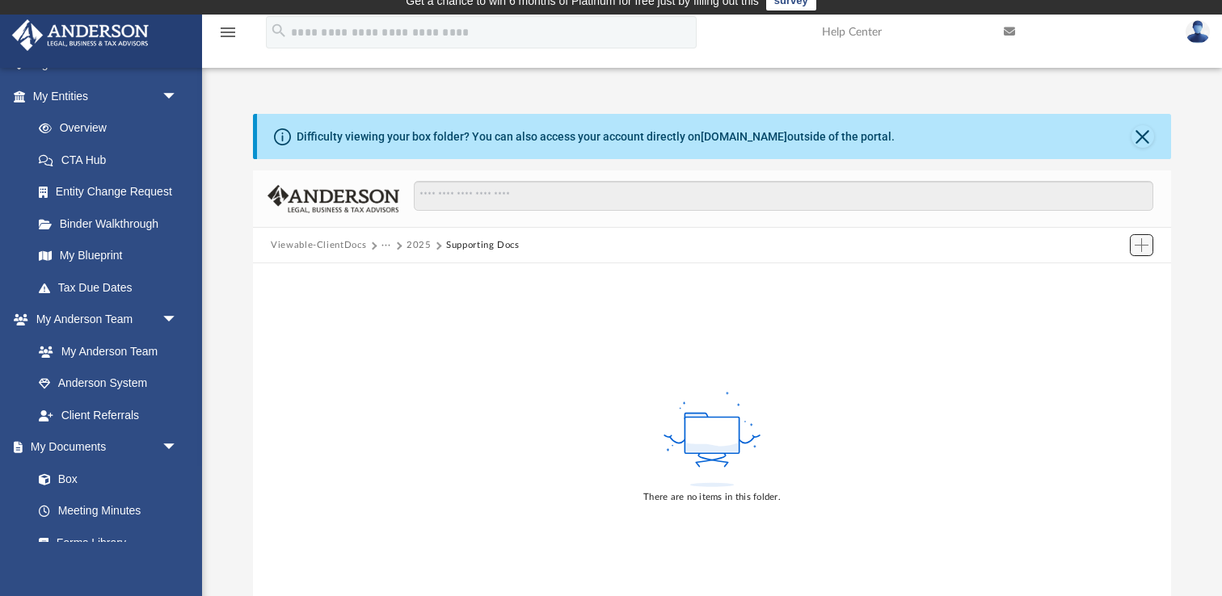
click at [1138, 242] on span "Add" at bounding box center [1141, 245] width 14 height 14
click at [1110, 275] on li "Upload" at bounding box center [1118, 276] width 52 height 17
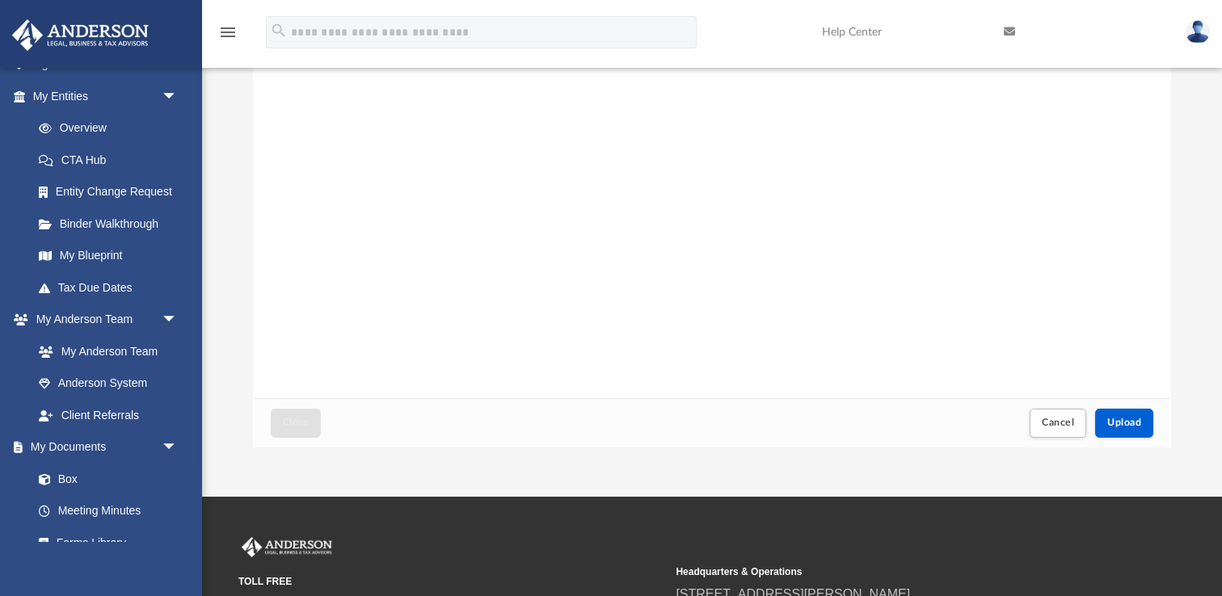
scroll to position [196, 0]
click at [1130, 426] on span "Upload" at bounding box center [1124, 422] width 34 height 10
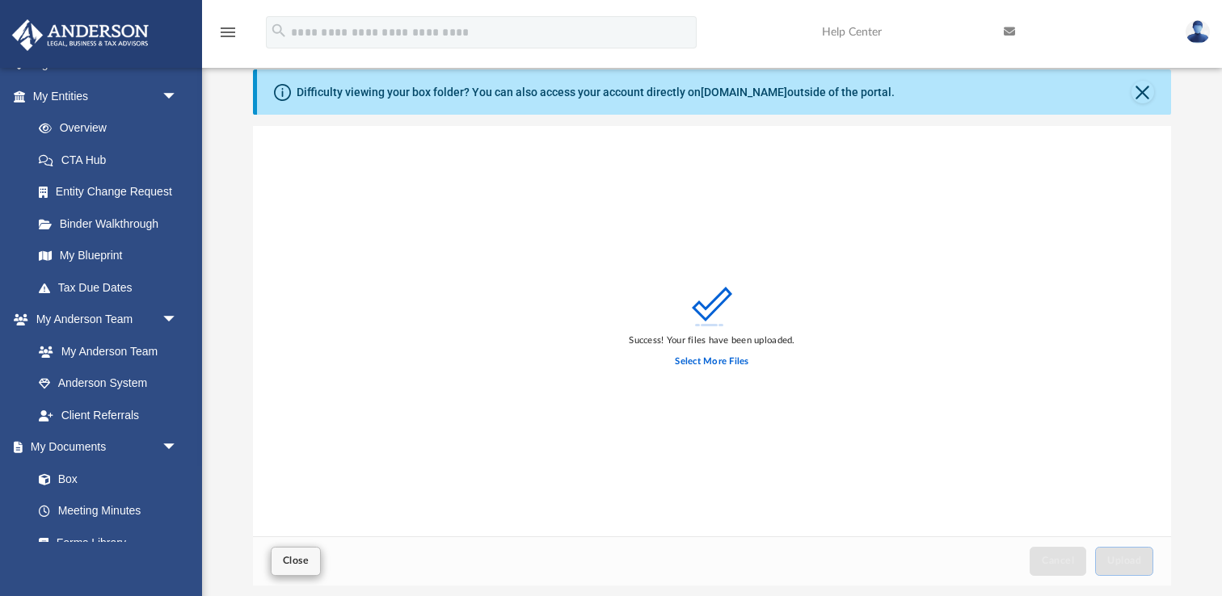
scroll to position [53, 0]
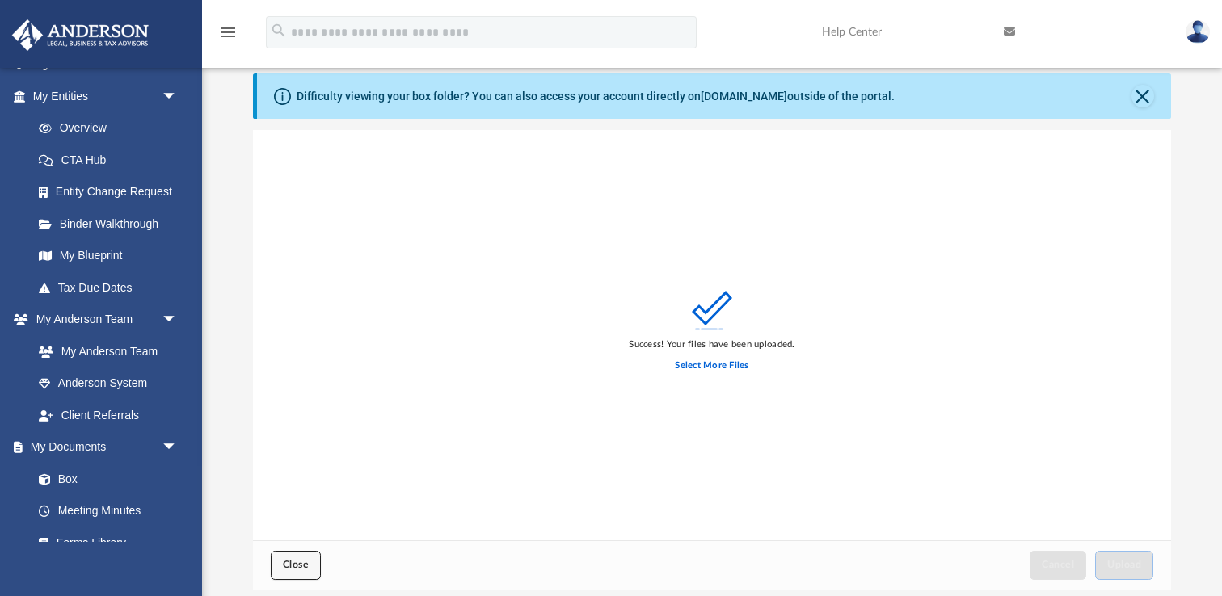
click at [293, 561] on span "Close" at bounding box center [296, 565] width 26 height 10
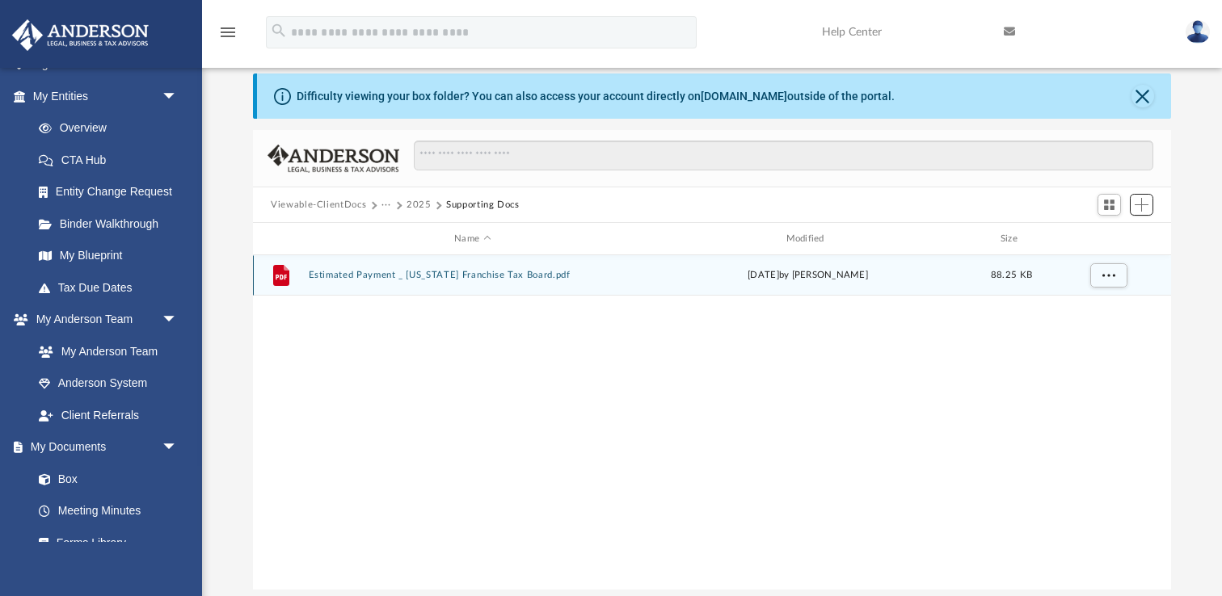
scroll to position [367, 917]
click at [361, 278] on button "Estimated Payment _ California Franchise Tax Board.pdf" at bounding box center [473, 275] width 328 height 11
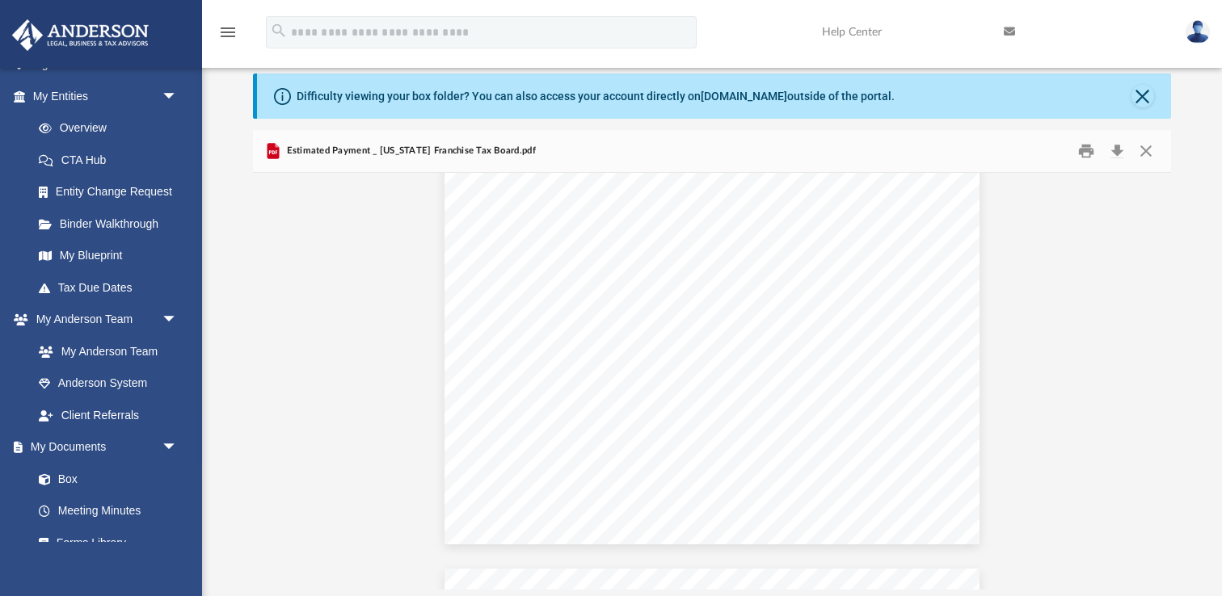
scroll to position [0, 0]
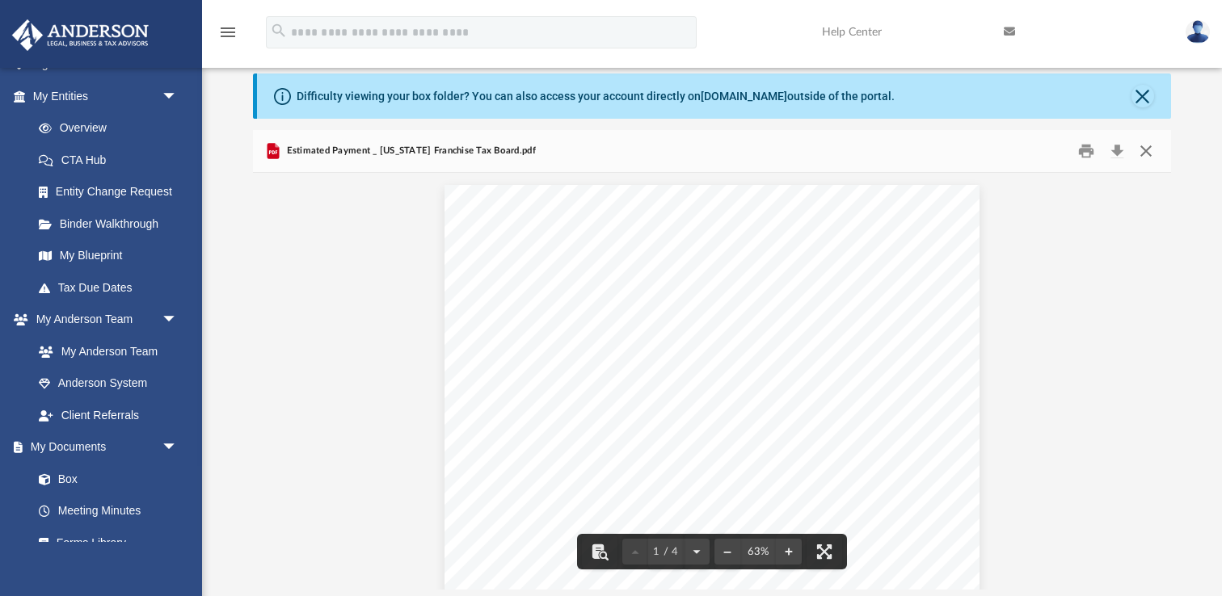
click at [1149, 148] on button "Close" at bounding box center [1145, 151] width 29 height 25
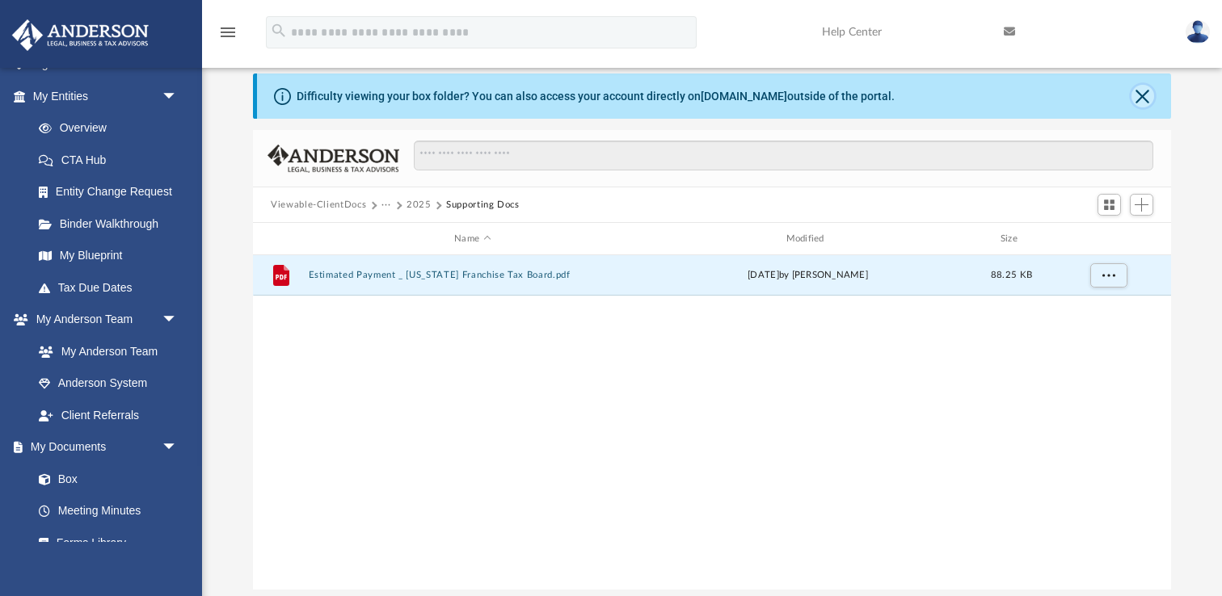
click at [1138, 92] on button "Close" at bounding box center [1142, 96] width 23 height 23
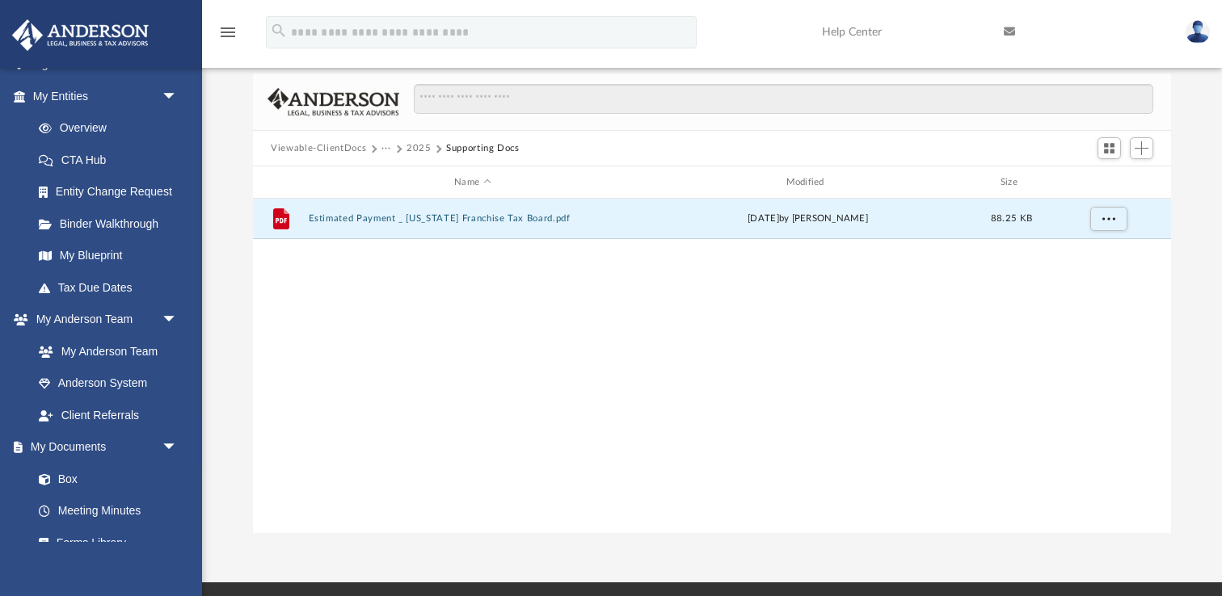
click at [417, 150] on button "2025" at bounding box center [418, 148] width 25 height 15
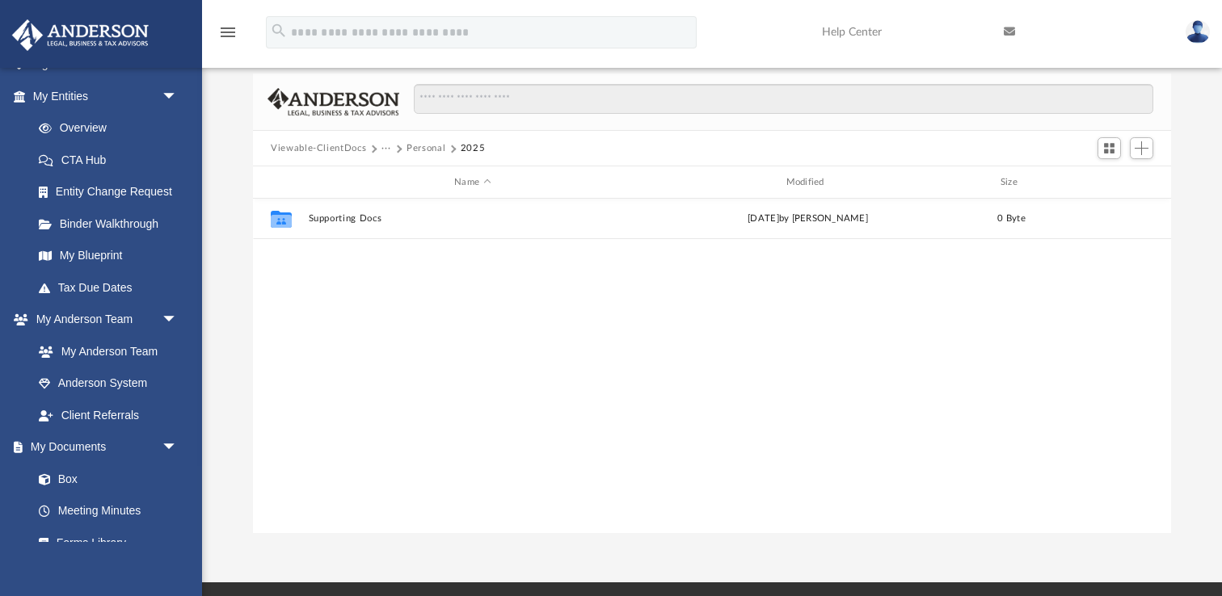
click at [417, 150] on button "Personal" at bounding box center [425, 148] width 39 height 15
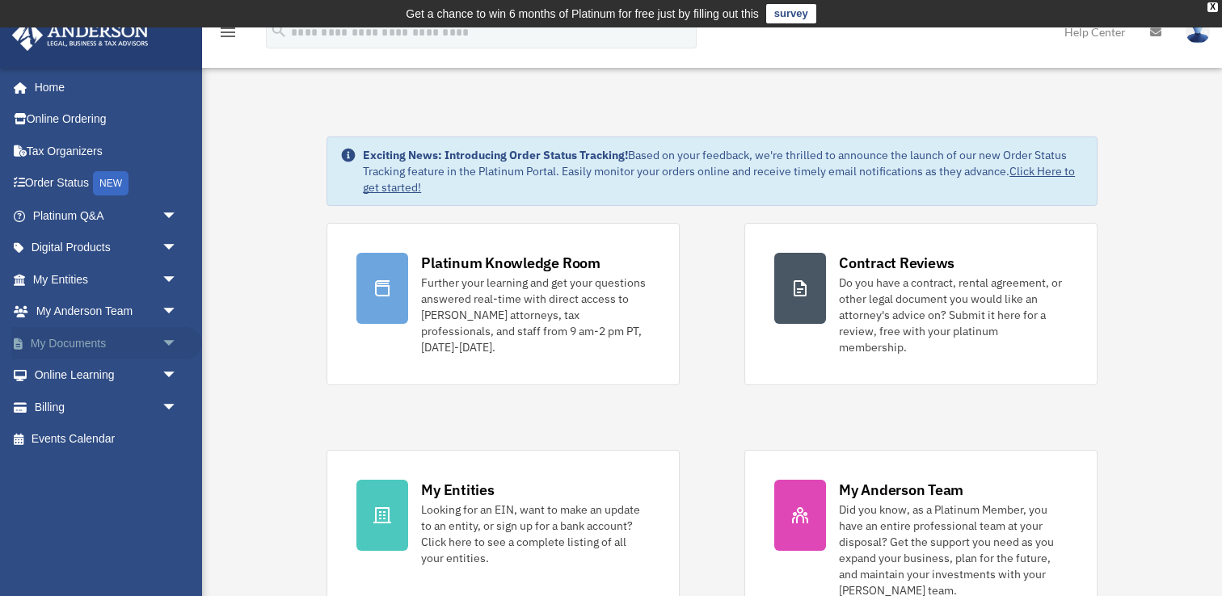
click at [94, 342] on link "My Documents arrow_drop_down" at bounding box center [106, 343] width 191 height 32
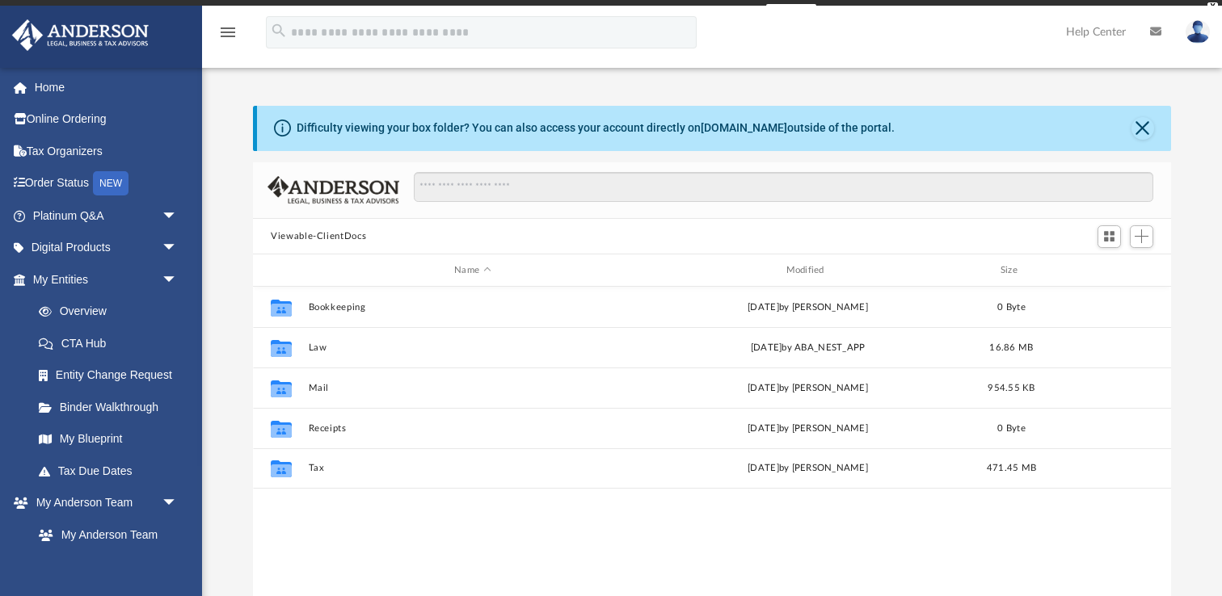
scroll to position [367, 917]
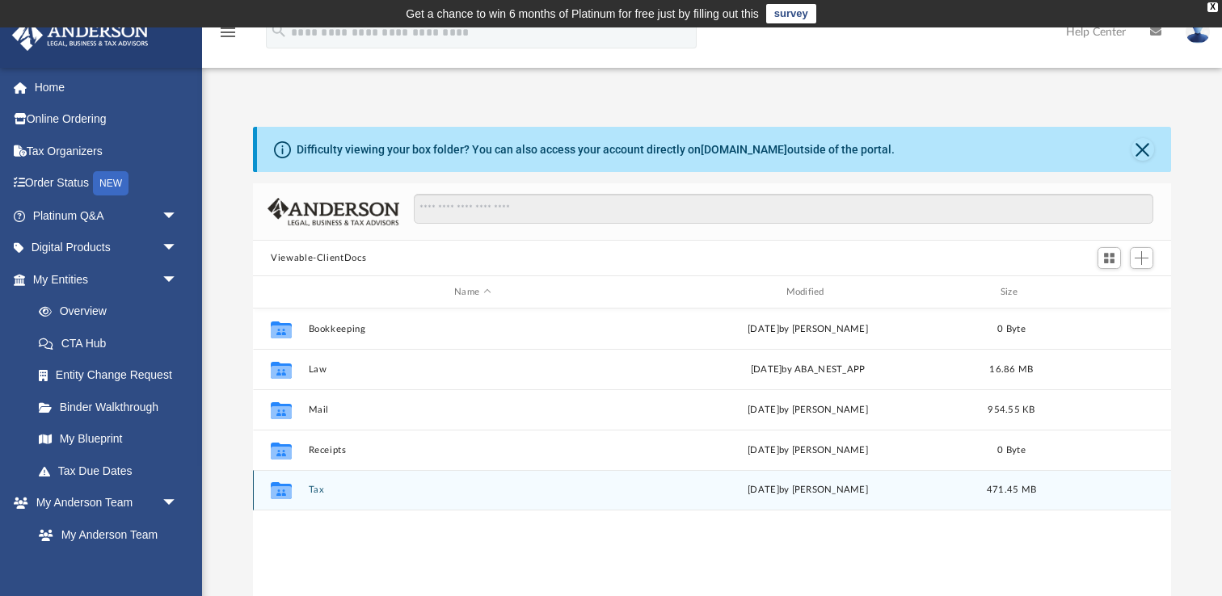
click at [313, 490] on button "Tax" at bounding box center [473, 490] width 328 height 11
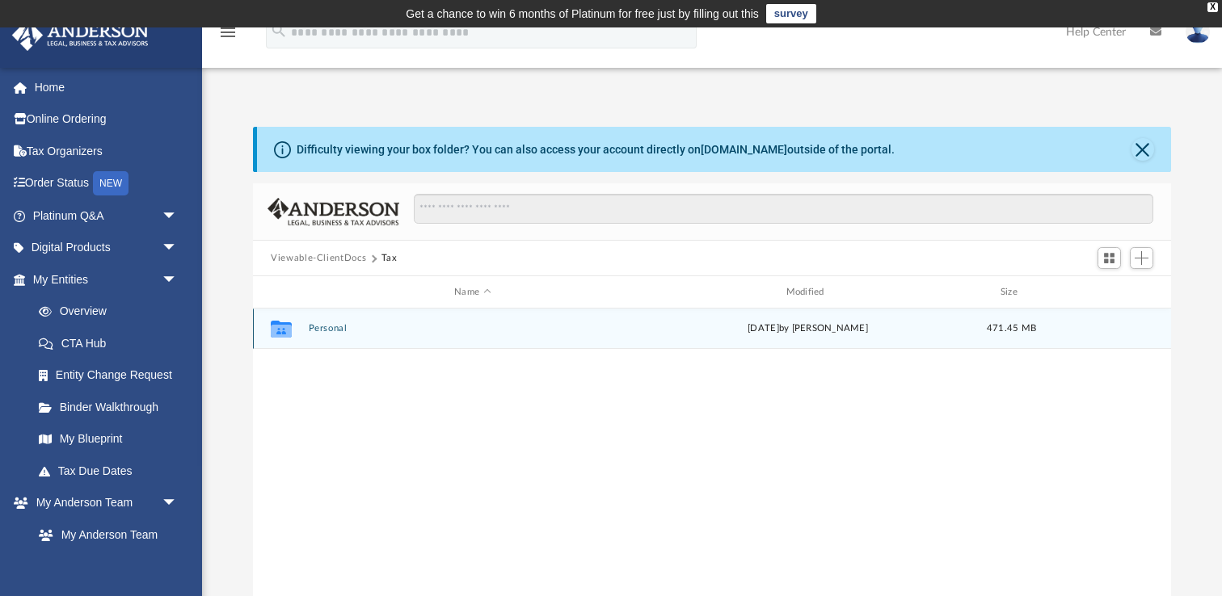
click at [333, 333] on button "Personal" at bounding box center [473, 328] width 328 height 11
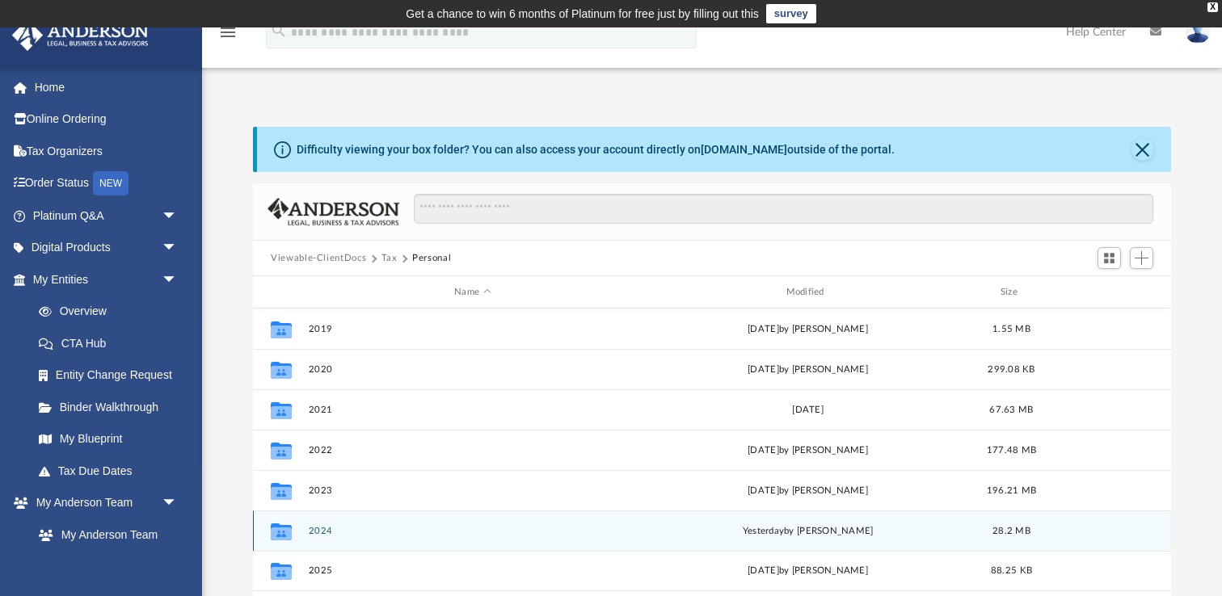
click at [323, 527] on button "2024" at bounding box center [473, 531] width 328 height 11
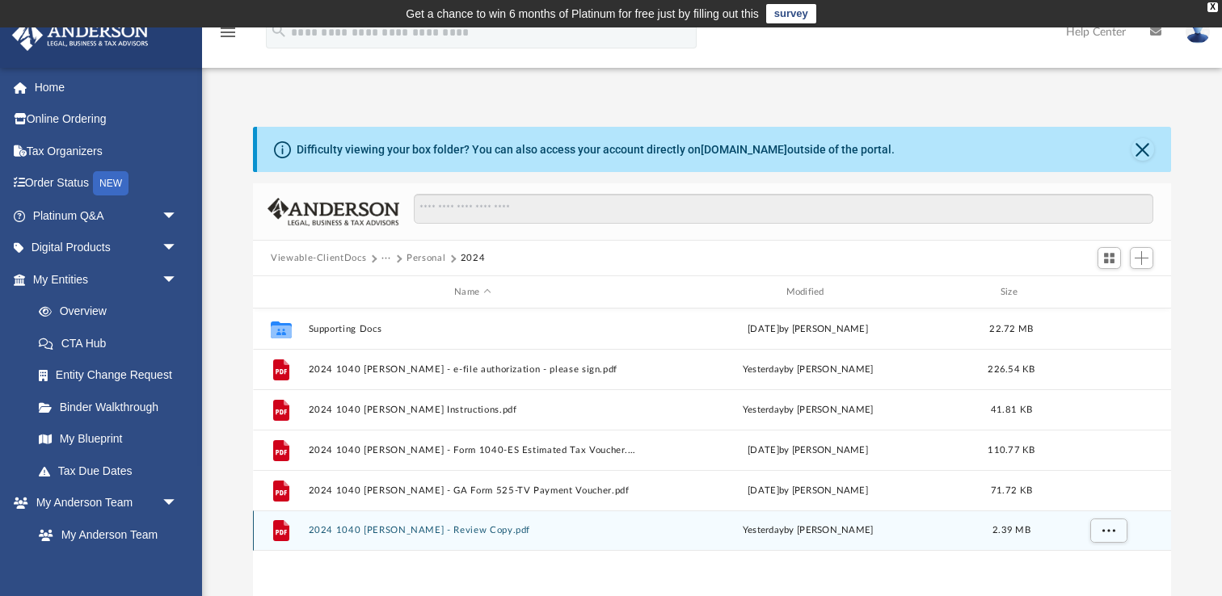
click at [323, 527] on button "2024 1040 [PERSON_NAME] - Review Copy.pdf" at bounding box center [473, 530] width 328 height 11
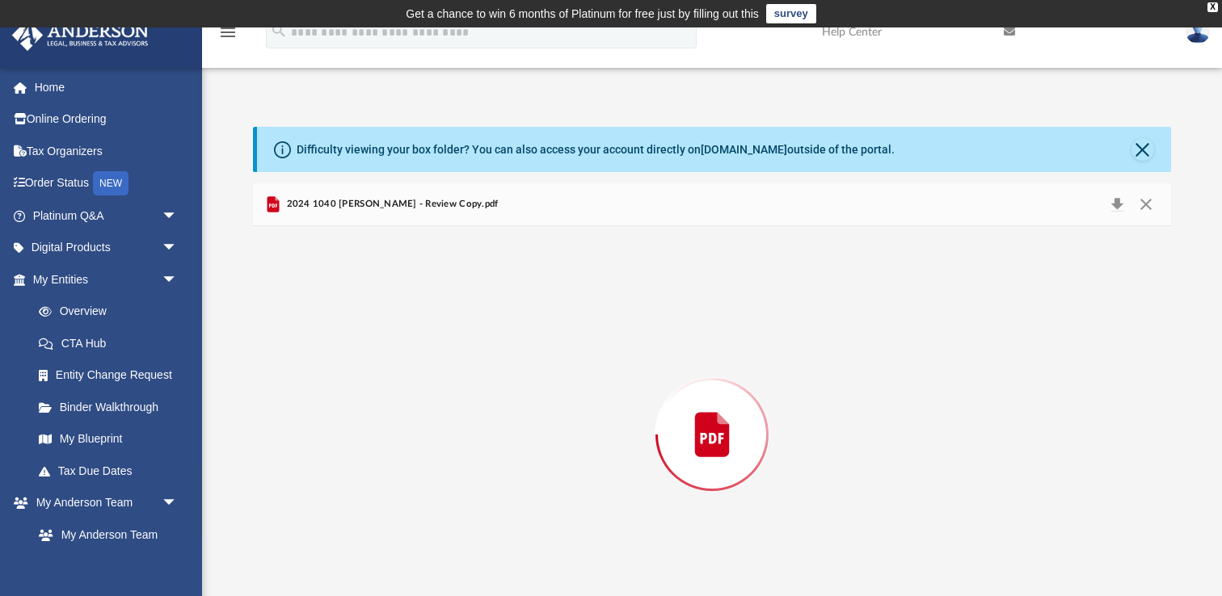
scroll to position [47, 0]
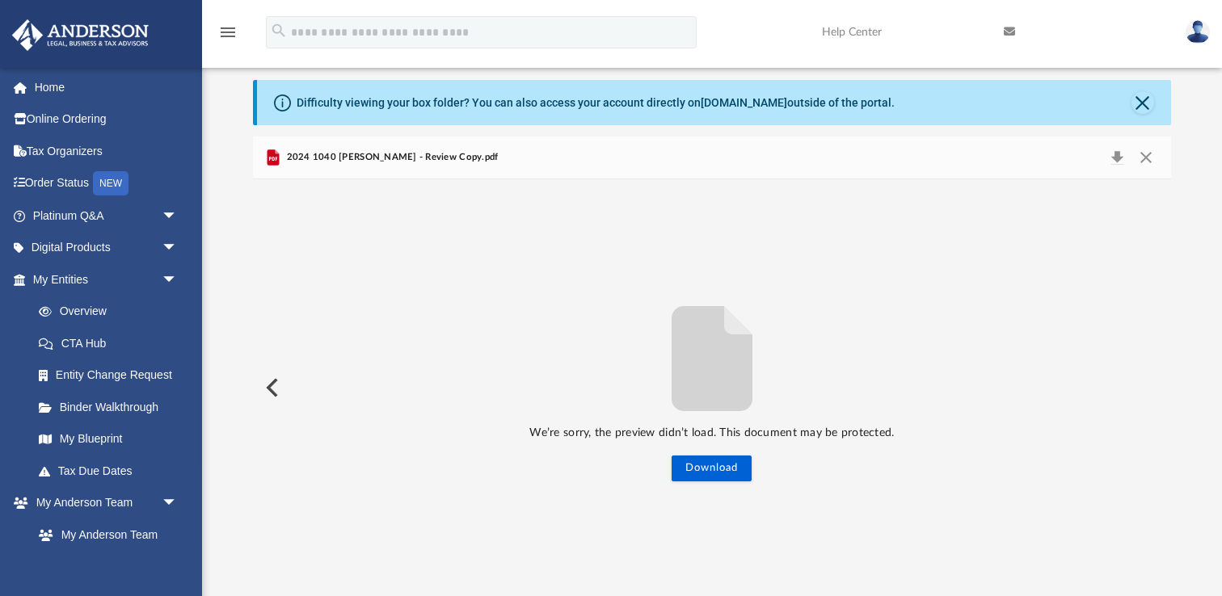
click at [269, 390] on button "Preview" at bounding box center [271, 387] width 36 height 45
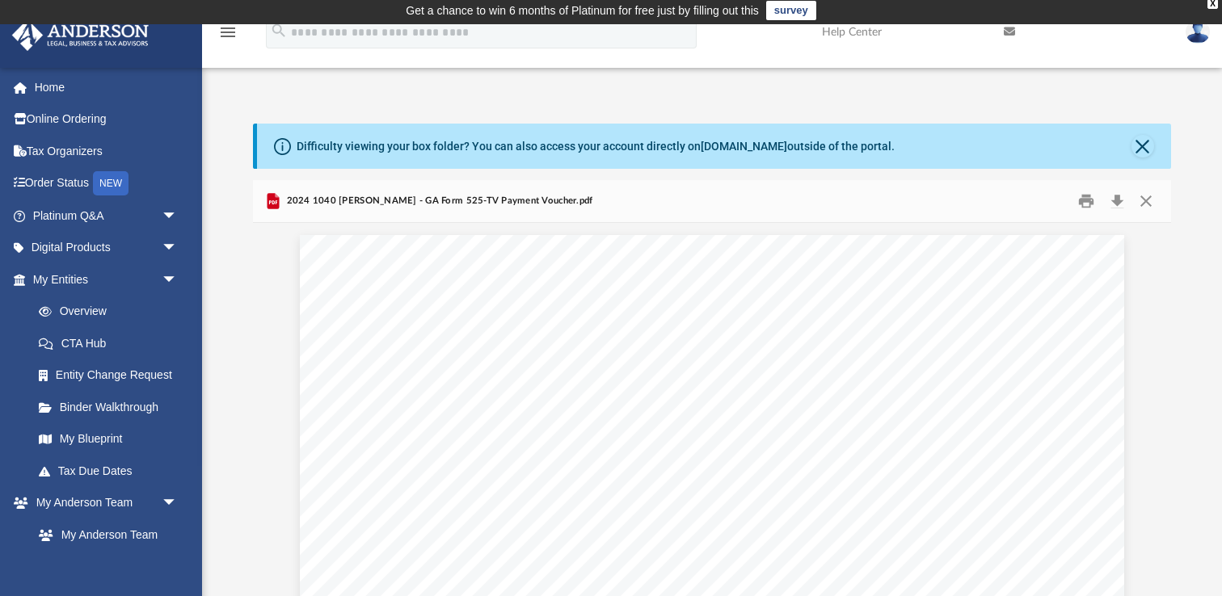
scroll to position [0, 0]
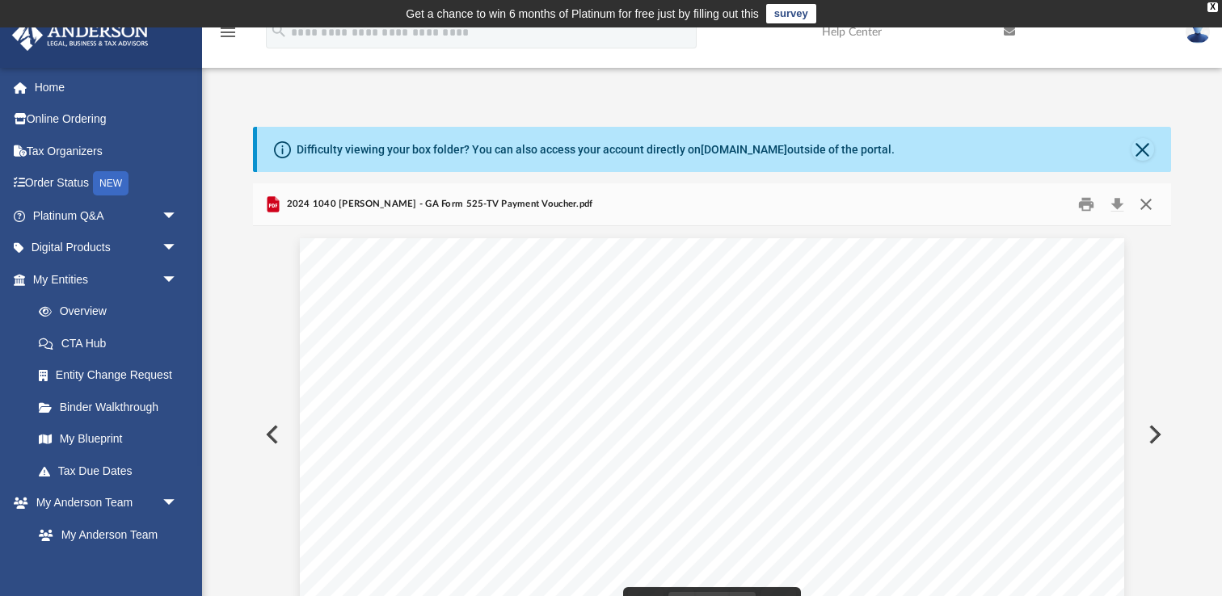
click at [1142, 202] on button "Close" at bounding box center [1145, 204] width 29 height 25
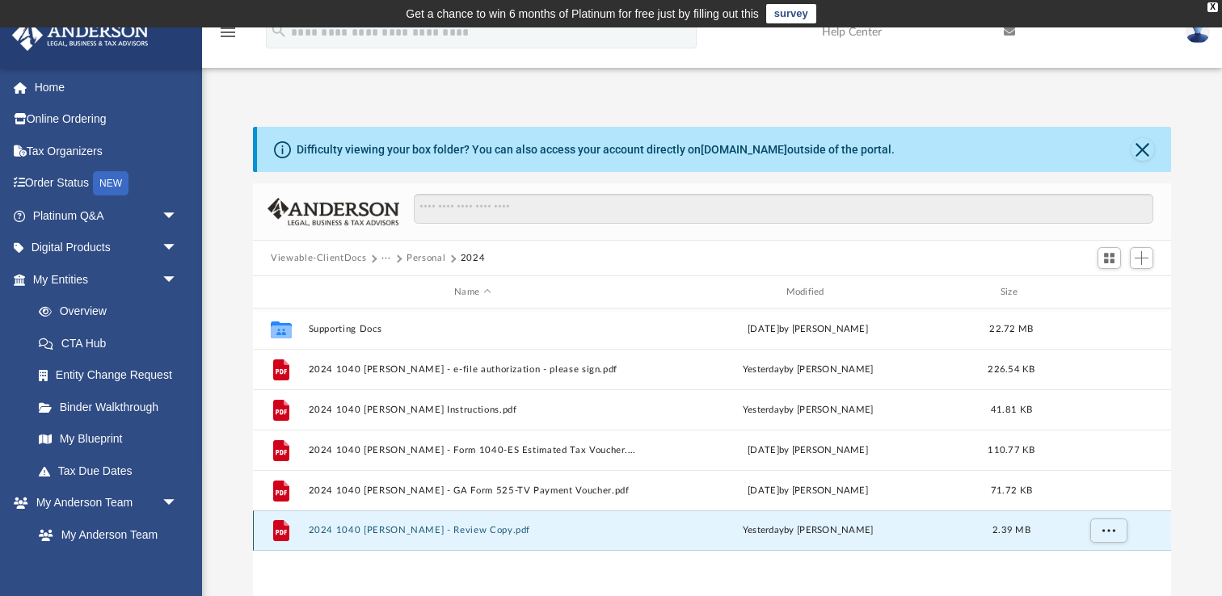
click at [385, 531] on button "2024 1040 [PERSON_NAME] - Review Copy.pdf" at bounding box center [473, 530] width 328 height 11
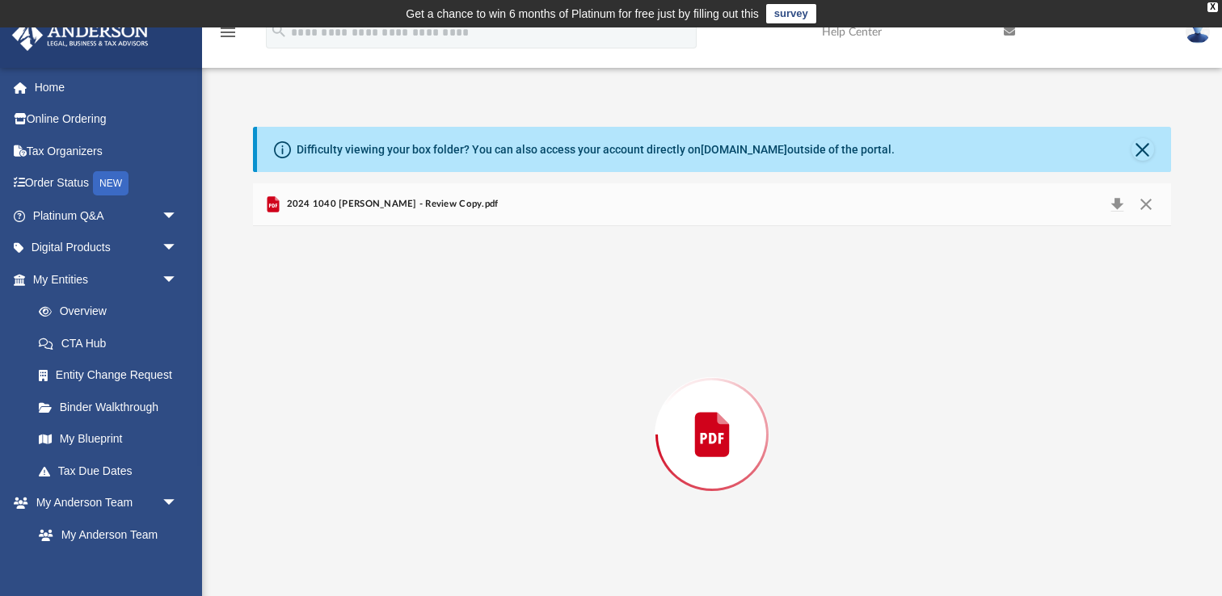
scroll to position [47, 0]
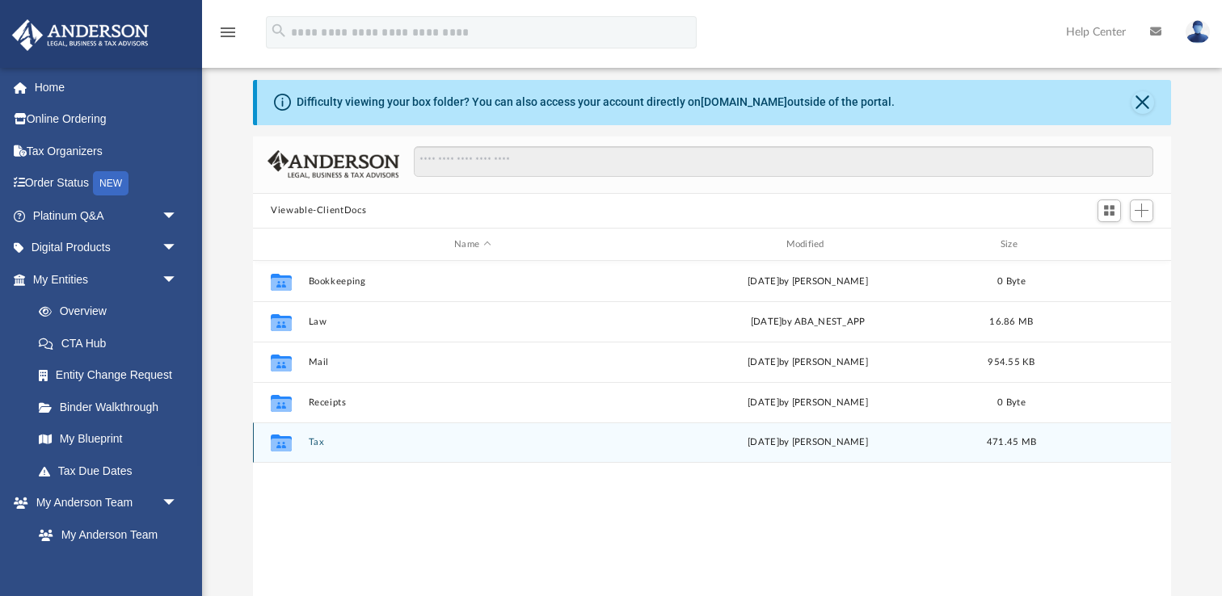
scroll to position [47, 0]
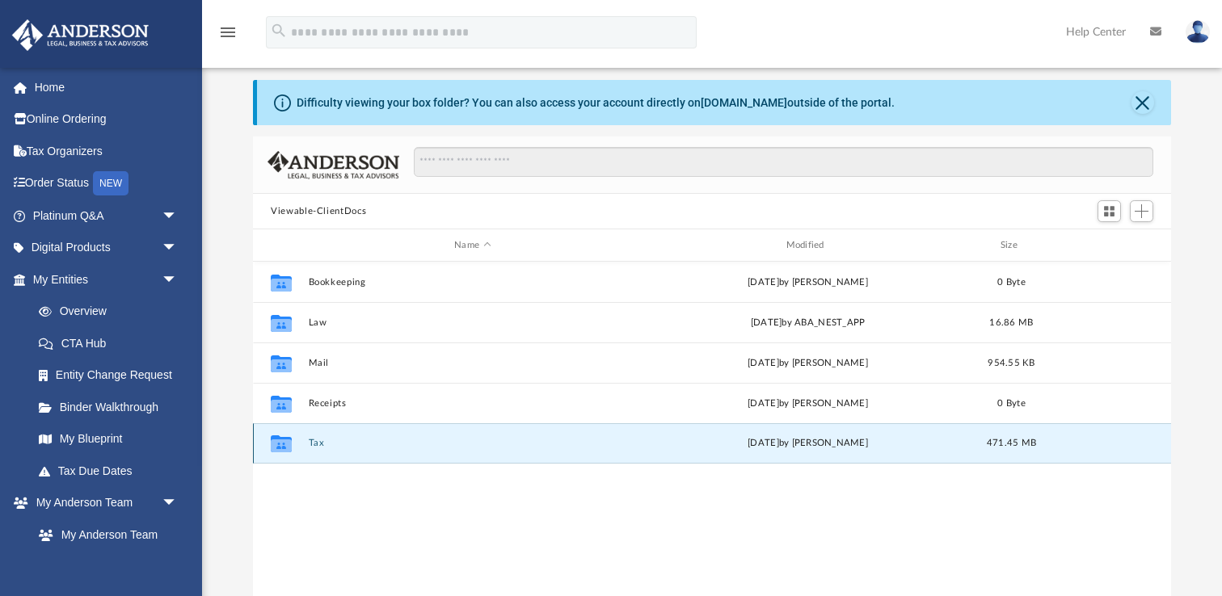
click at [319, 442] on button "Tax" at bounding box center [473, 443] width 328 height 11
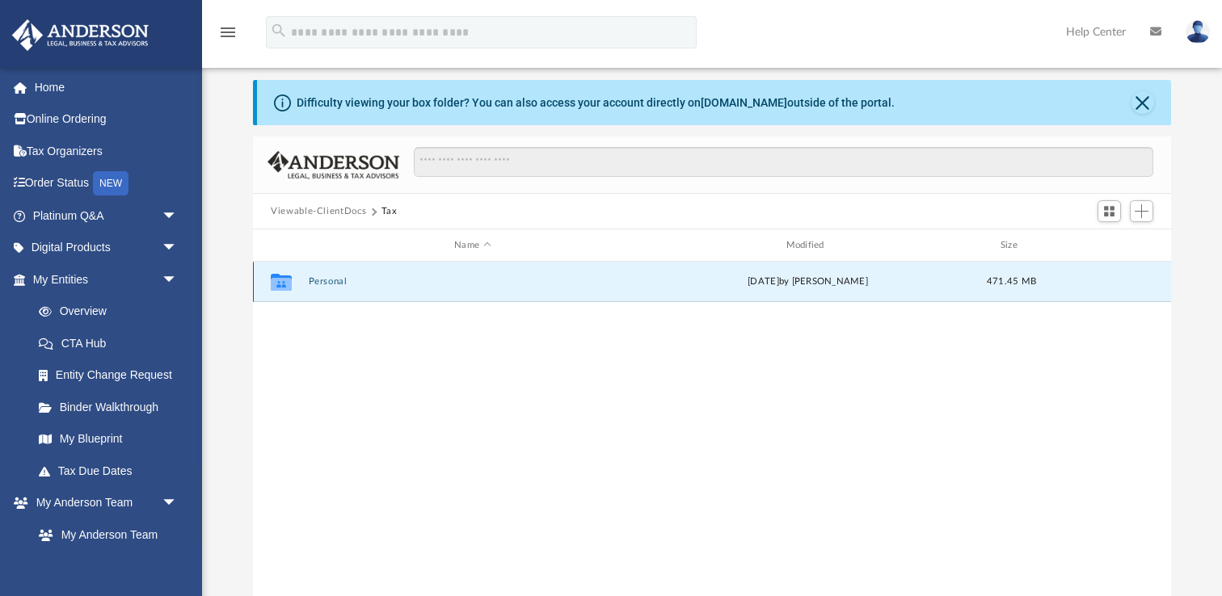
click at [330, 283] on button "Personal" at bounding box center [473, 281] width 328 height 11
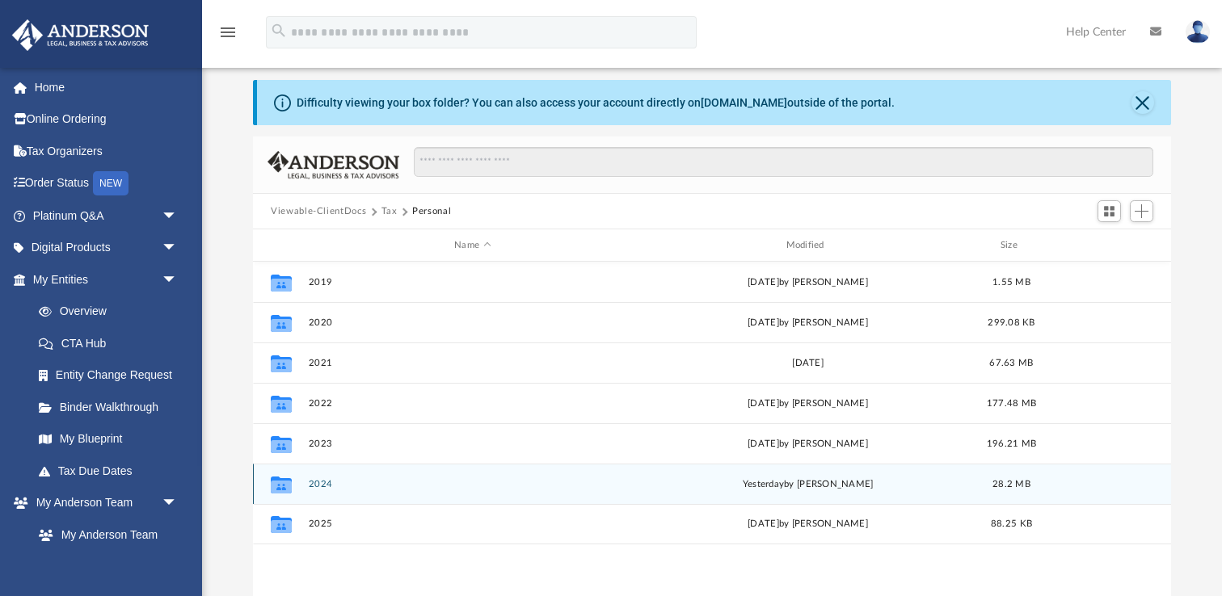
click at [320, 485] on button "2024" at bounding box center [473, 484] width 328 height 11
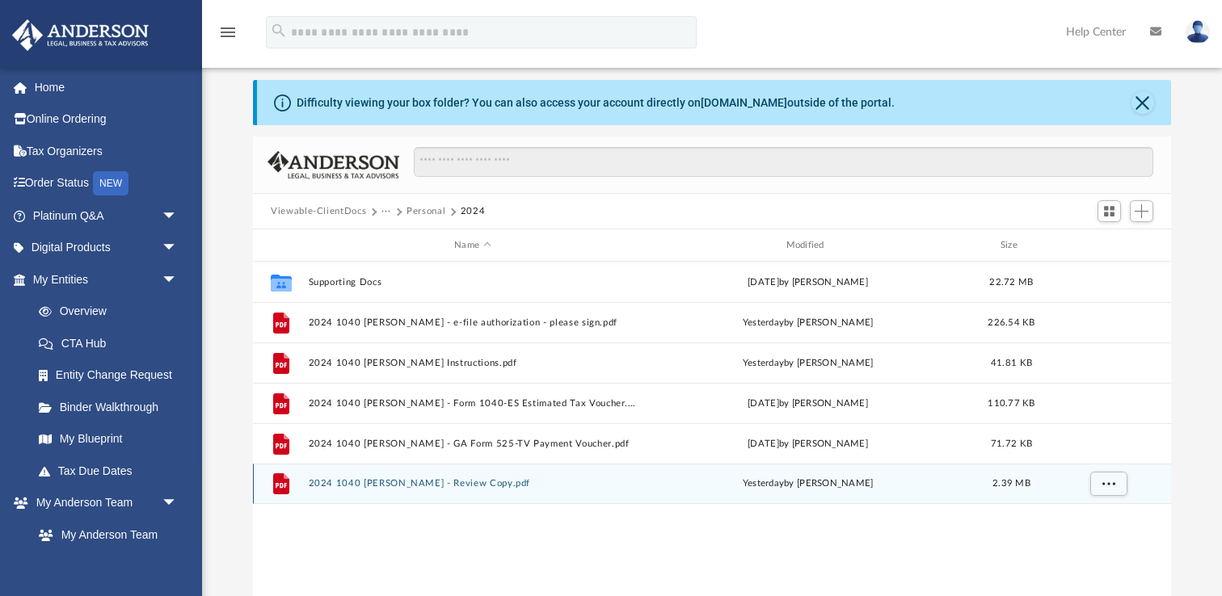
click at [320, 485] on button "2024 1040 [PERSON_NAME] - Review Copy.pdf" at bounding box center [473, 483] width 328 height 11
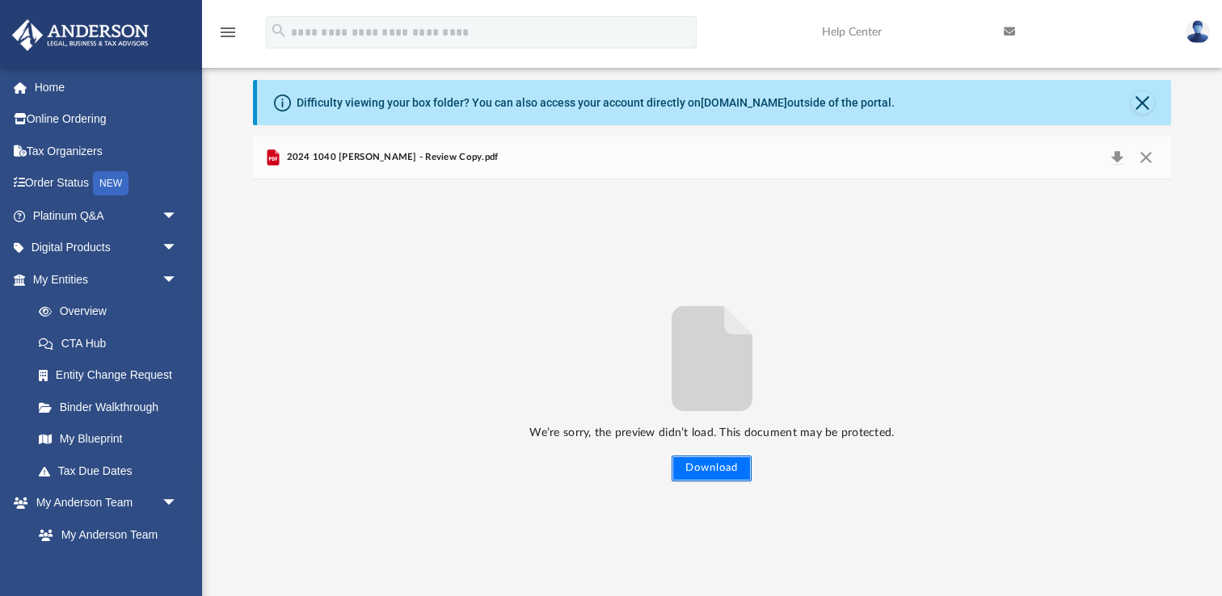
click at [696, 477] on button "Download" at bounding box center [711, 469] width 80 height 26
click at [1142, 157] on button "Close" at bounding box center [1145, 157] width 29 height 23
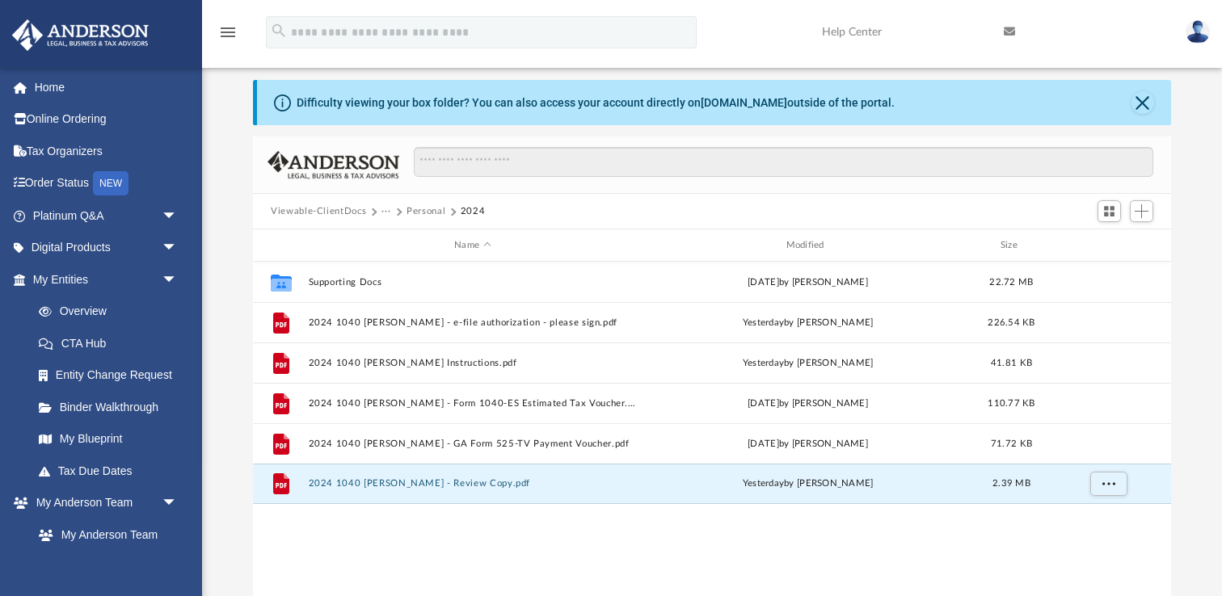
click at [487, 536] on div "Collaborated Folder Supporting Docs Thu Jul 17 2025 by Alex Price 22.72 MB File…" at bounding box center [712, 429] width 918 height 335
click at [1142, 207] on span "Add" at bounding box center [1141, 211] width 14 height 14
click at [1119, 246] on li "Upload" at bounding box center [1118, 242] width 52 height 17
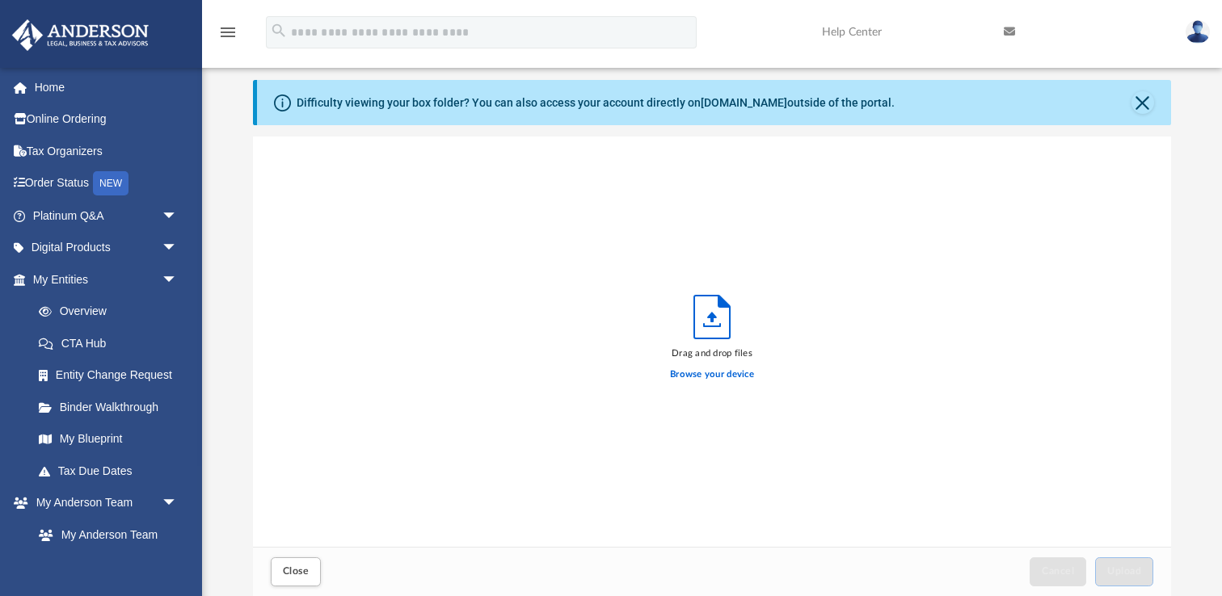
scroll to position [410, 917]
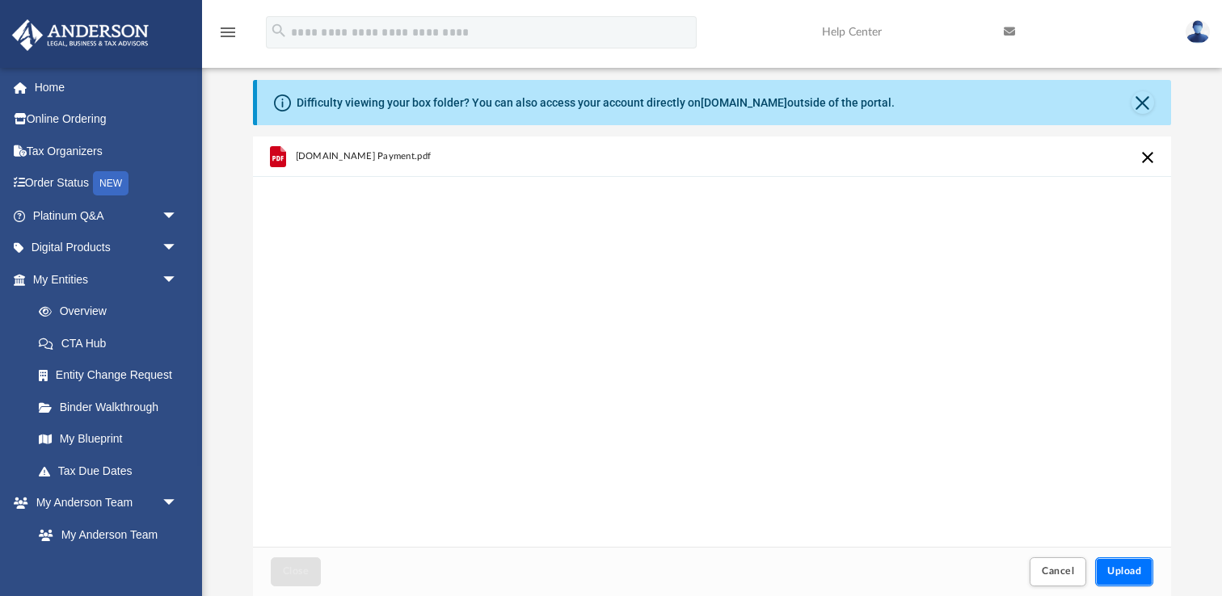
click at [1122, 583] on button "Upload" at bounding box center [1124, 572] width 58 height 28
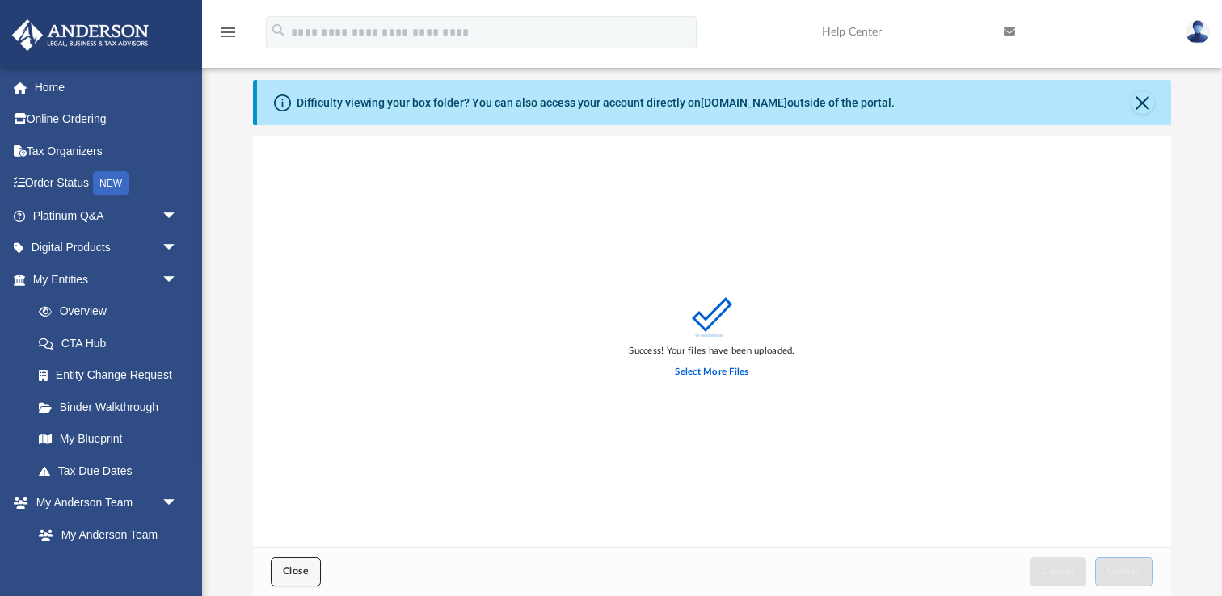
click at [298, 575] on span "Close" at bounding box center [296, 571] width 26 height 10
